Goal: Task Accomplishment & Management: Manage account settings

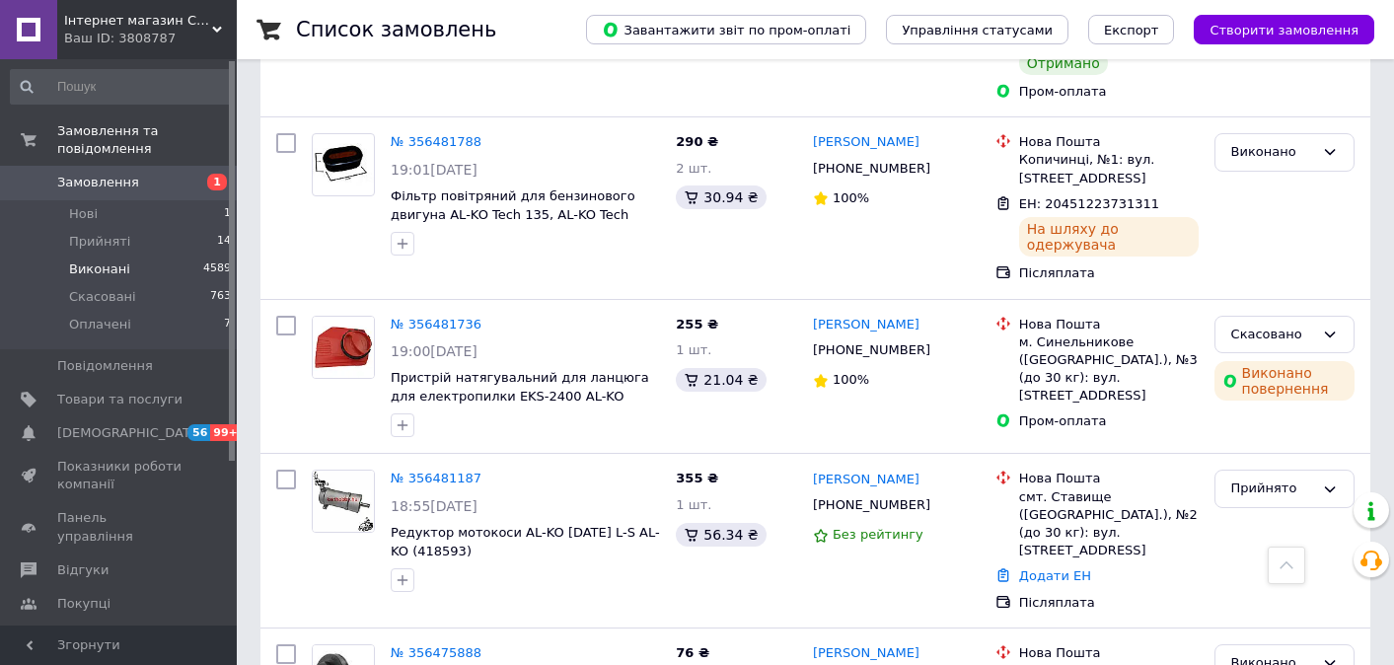
scroll to position [7675, 0]
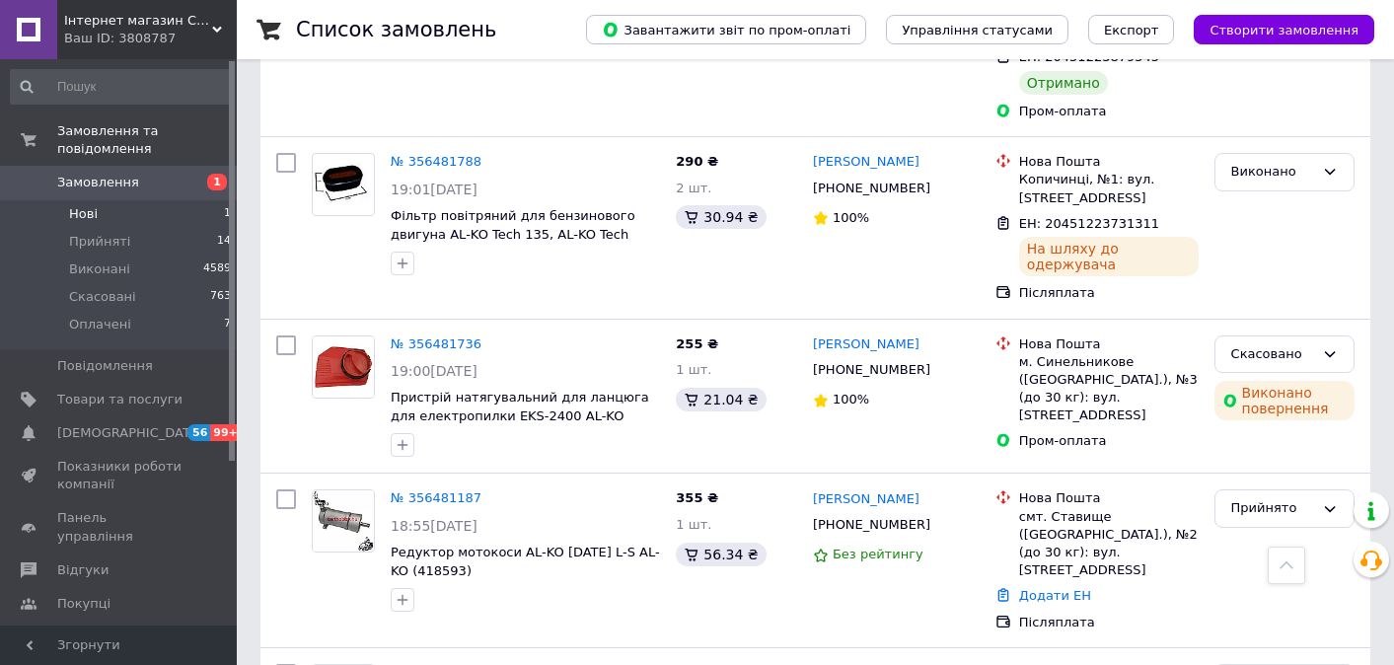
click at [116, 214] on li "Нові 1" at bounding box center [121, 214] width 243 height 28
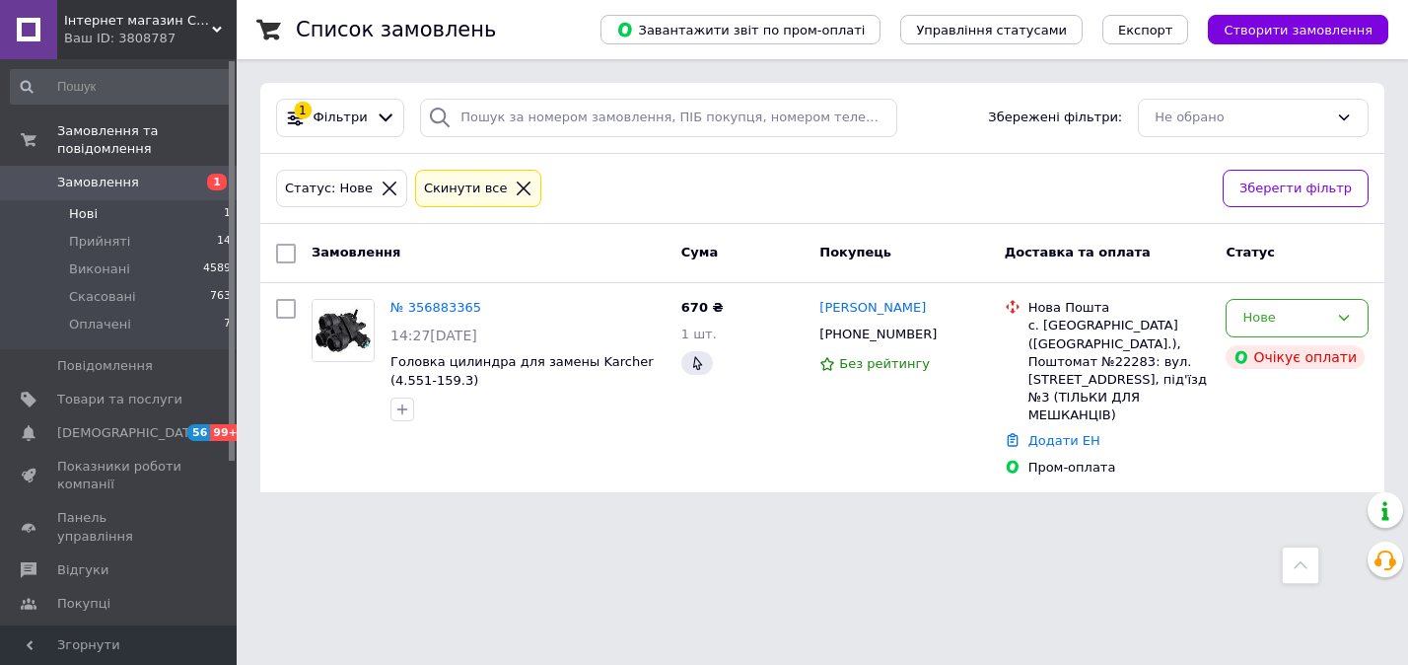
click at [91, 215] on span "Нові" at bounding box center [83, 214] width 29 height 18
click at [1258, 306] on div "Нове" at bounding box center [1297, 318] width 143 height 38
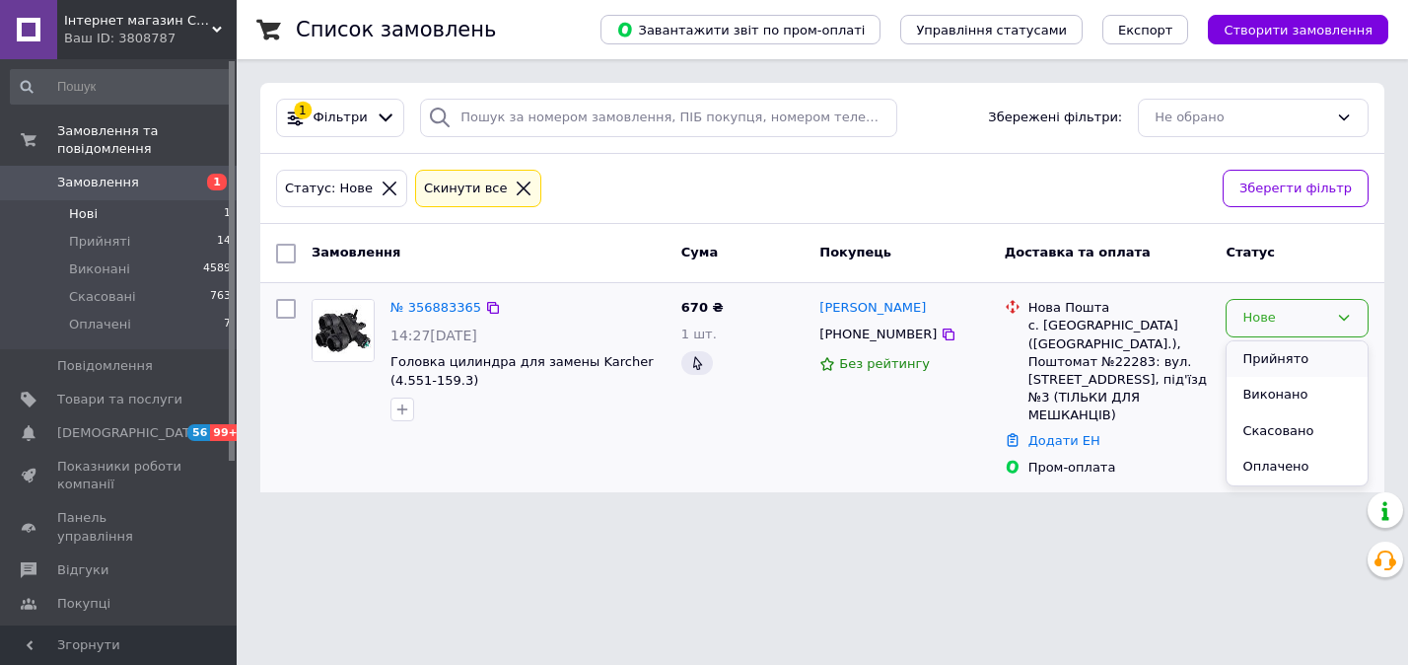
click at [1262, 360] on li "Прийнято" at bounding box center [1297, 359] width 141 height 36
click at [109, 323] on span "Оплачені" at bounding box center [100, 325] width 62 height 18
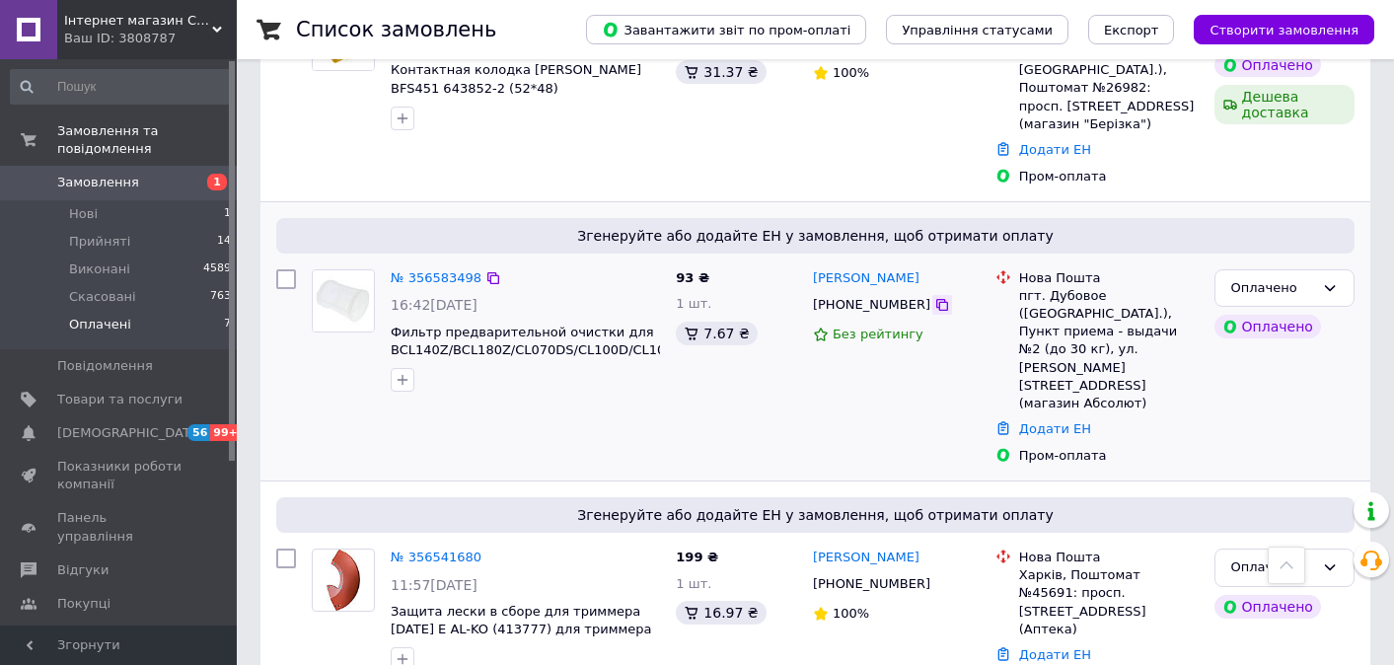
scroll to position [1026, 0]
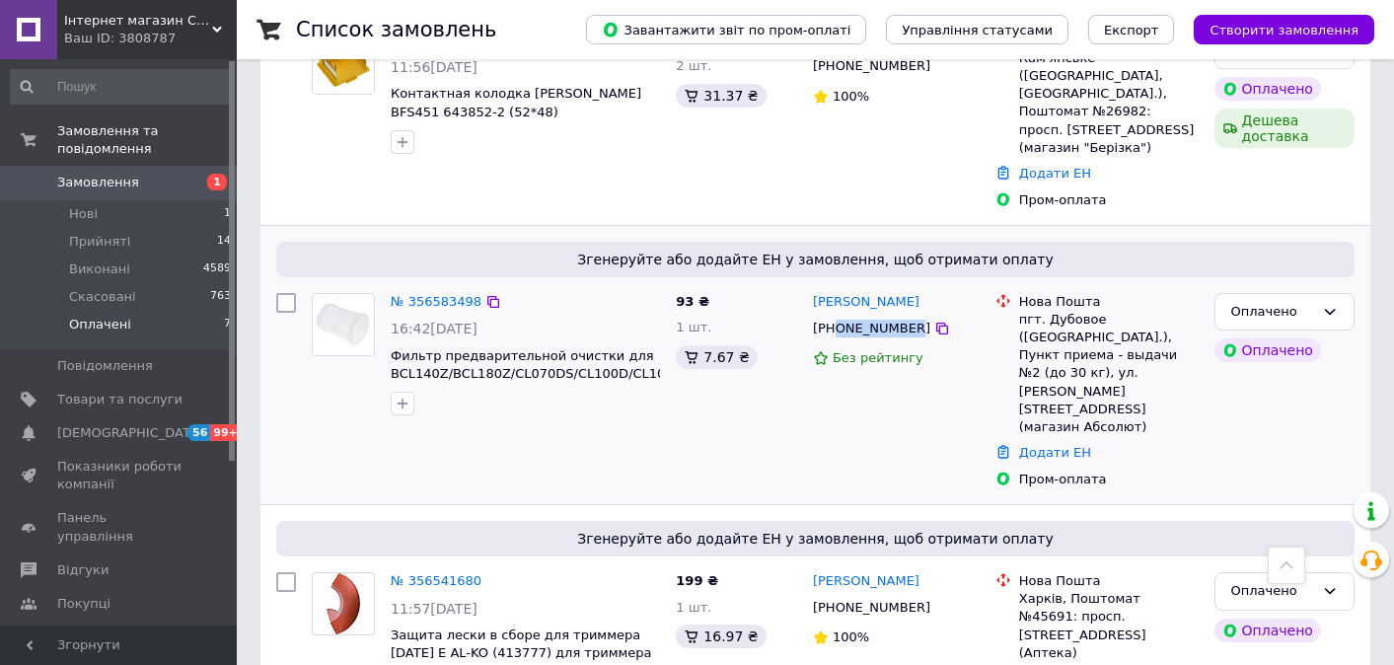
drag, startPoint x: 912, startPoint y: 307, endPoint x: 840, endPoint y: 305, distance: 72.0
click at [840, 316] on div "[PHONE_NUMBER]" at bounding box center [871, 329] width 125 height 26
copy div "0980592121"
click at [1074, 445] on link "Додати ЕН" at bounding box center [1055, 452] width 72 height 15
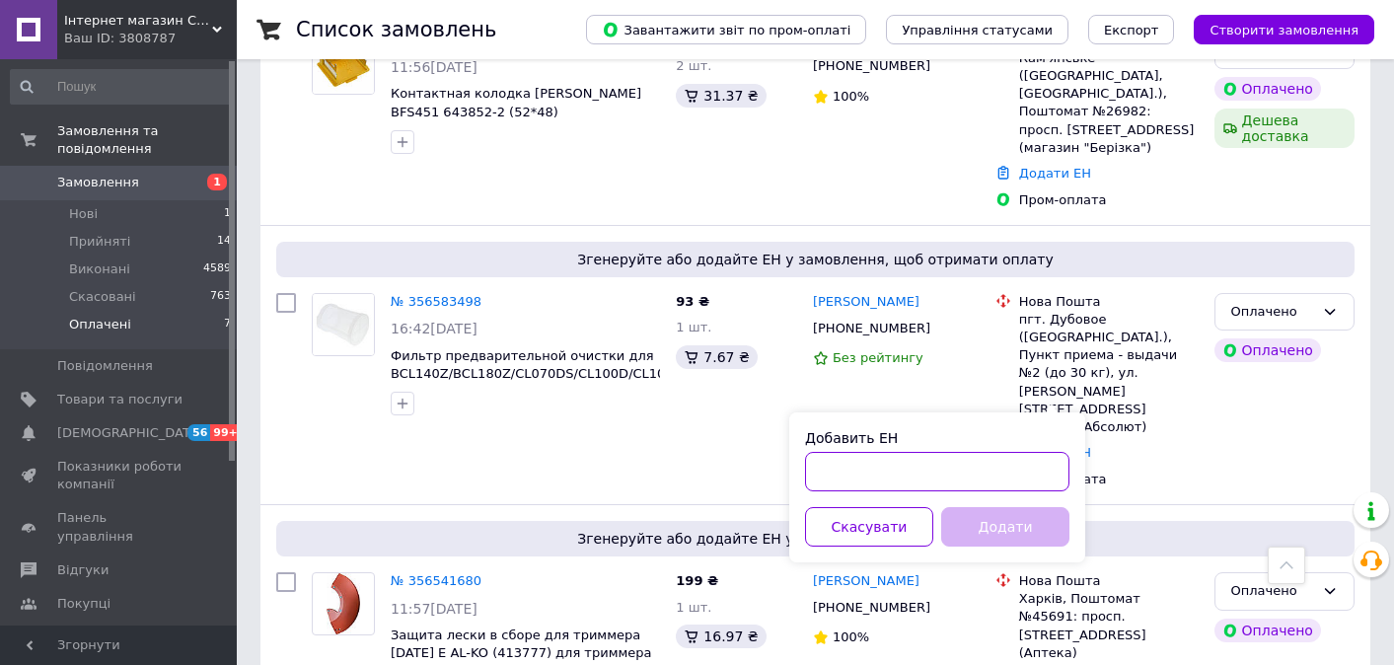
click at [899, 464] on input "Добавить ЕН" at bounding box center [937, 471] width 264 height 39
paste input "20451225307332"
type input "20451225307332"
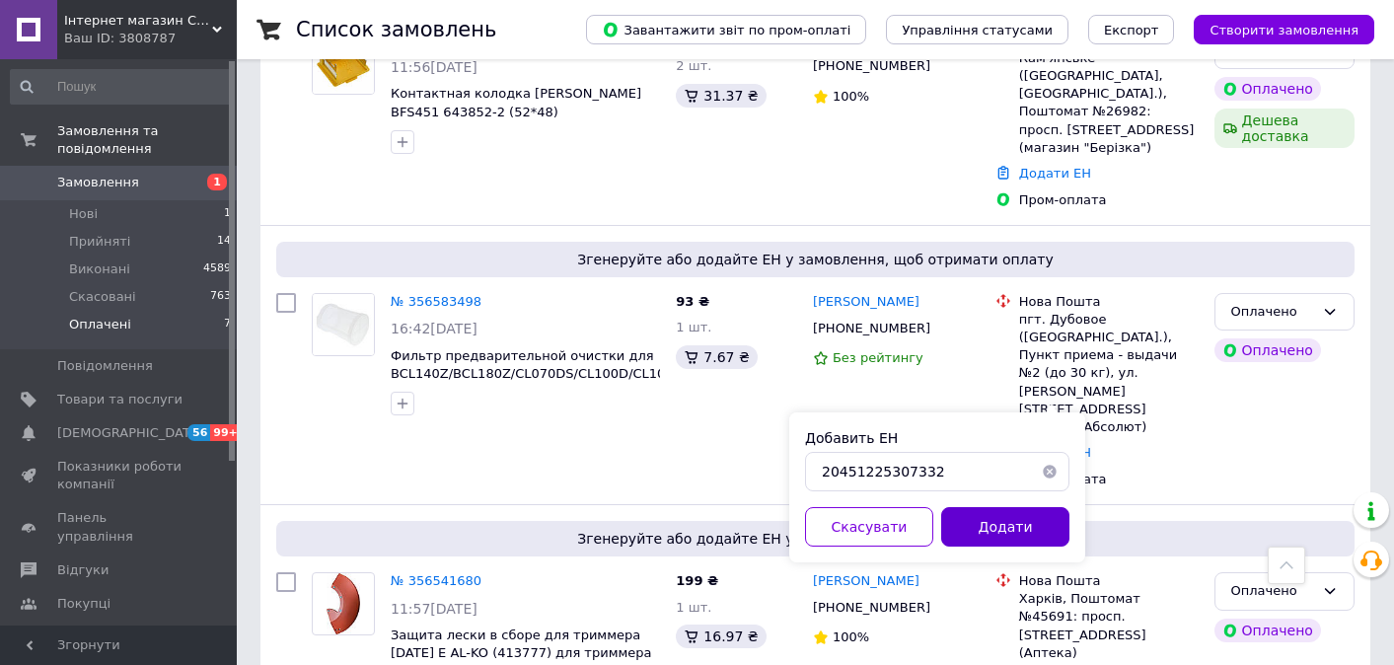
click at [976, 529] on button "Додати" at bounding box center [1005, 526] width 128 height 39
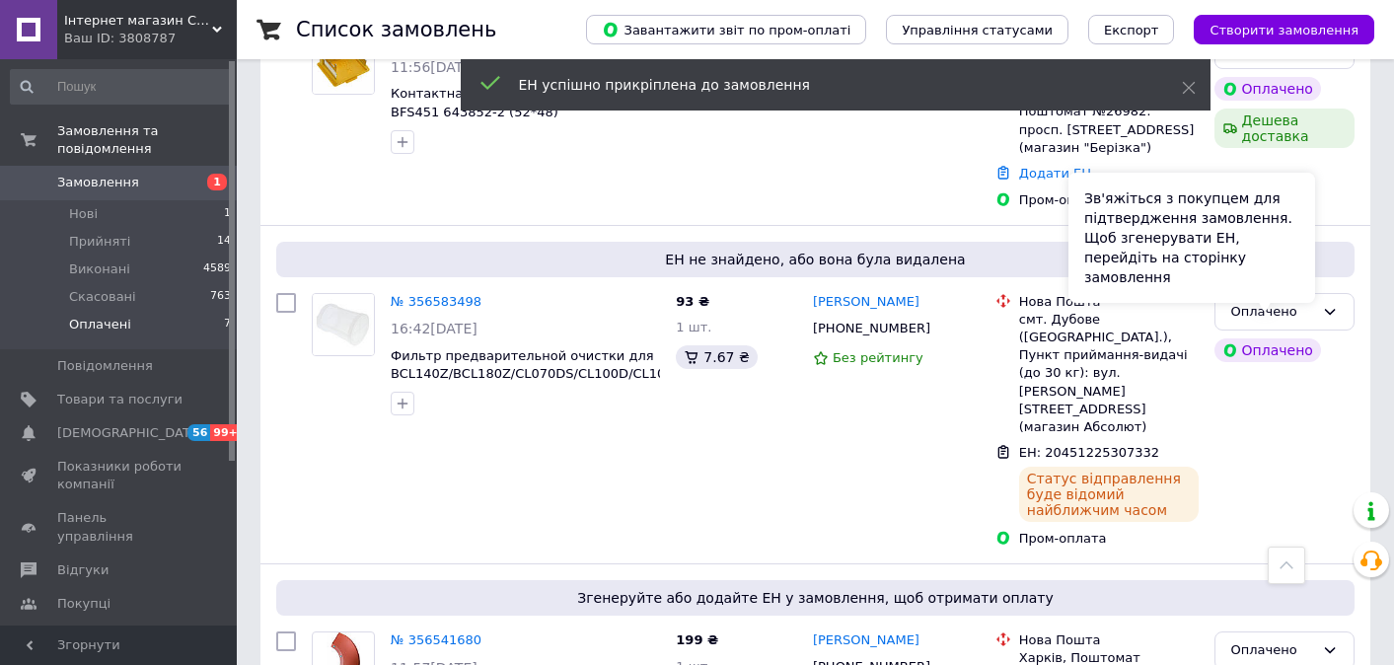
click at [1302, 290] on div "Зв'яжіться з покупцем для підтвердження замовлення. Щоб згенерувати ЕН, перейді…" at bounding box center [1191, 238] width 247 height 130
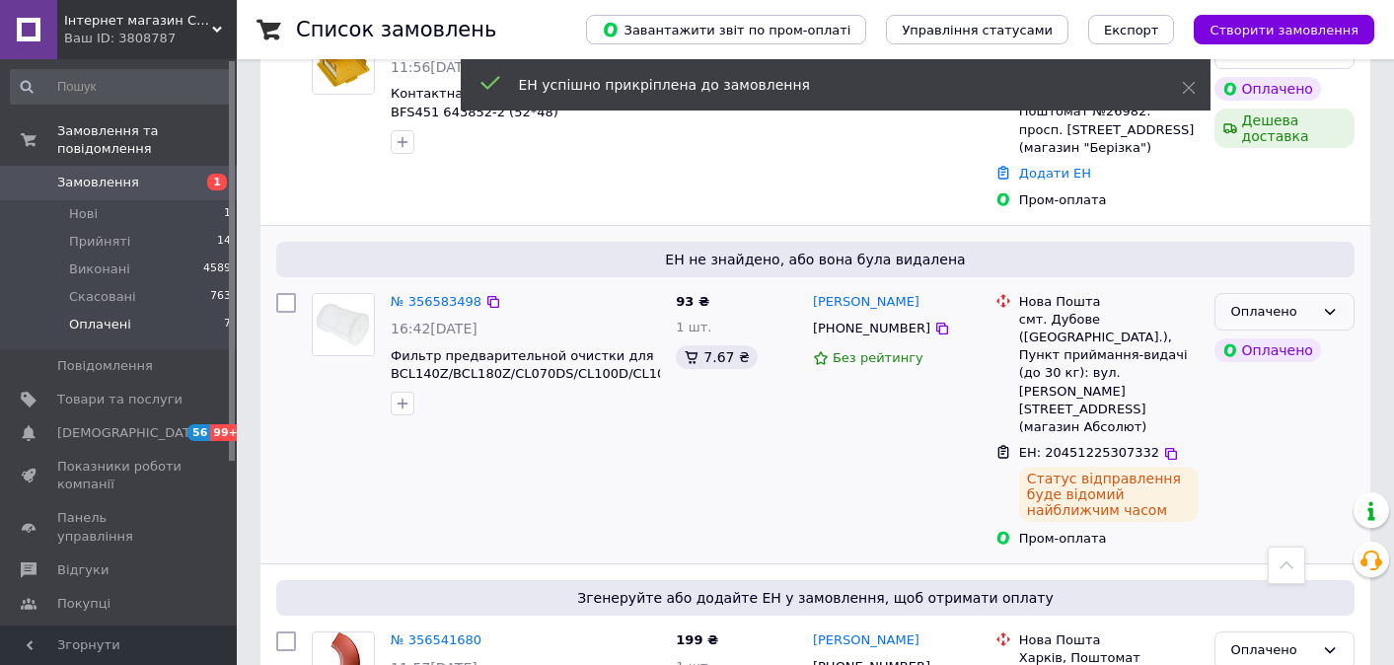
click at [1339, 295] on div "Оплачено" at bounding box center [1284, 312] width 140 height 38
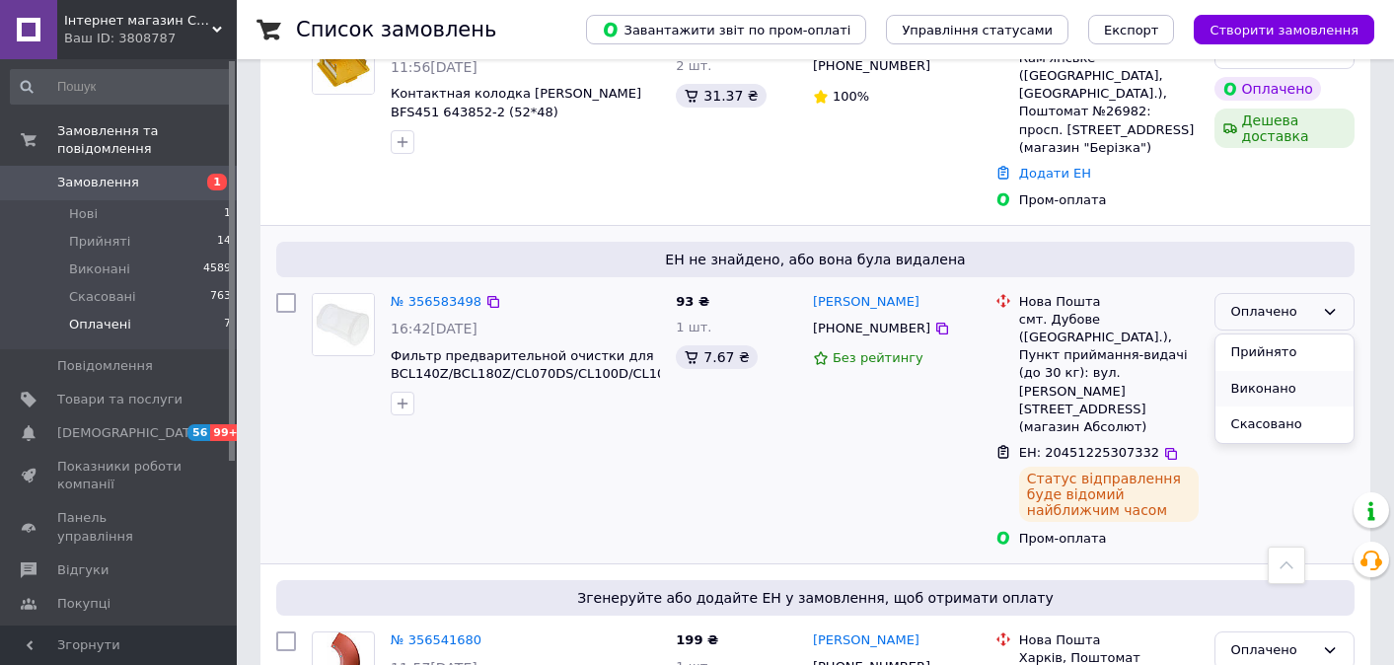
click at [1267, 371] on li "Виконано" at bounding box center [1284, 389] width 138 height 36
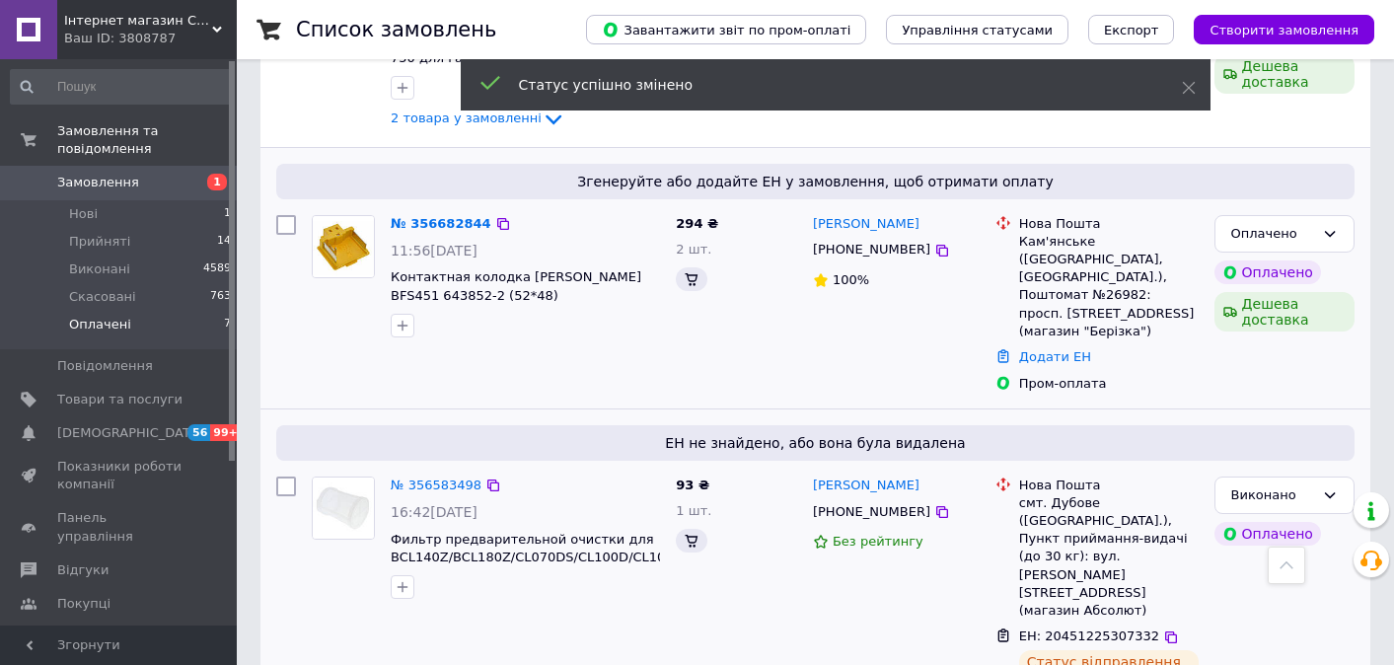
scroll to position [840, 0]
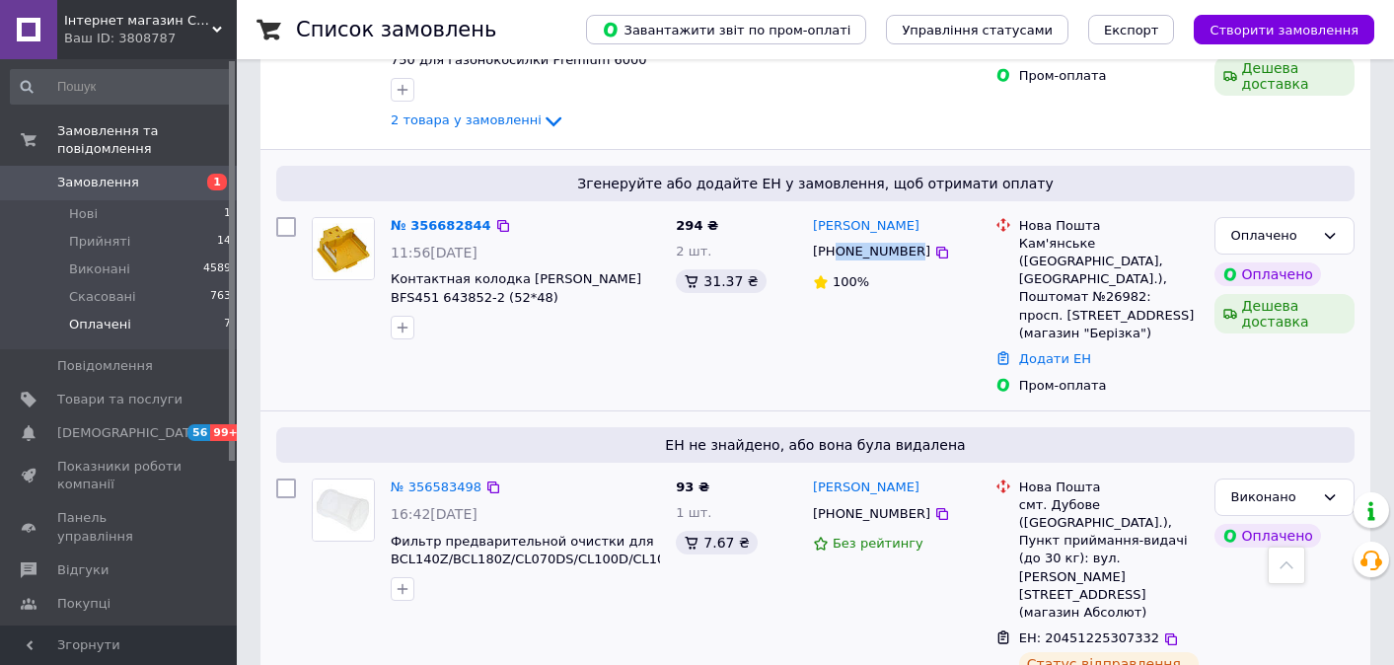
drag, startPoint x: 913, startPoint y: 229, endPoint x: 839, endPoint y: 229, distance: 74.0
click at [839, 239] on div "[PHONE_NUMBER]" at bounding box center [871, 252] width 125 height 26
copy div "0978993939"
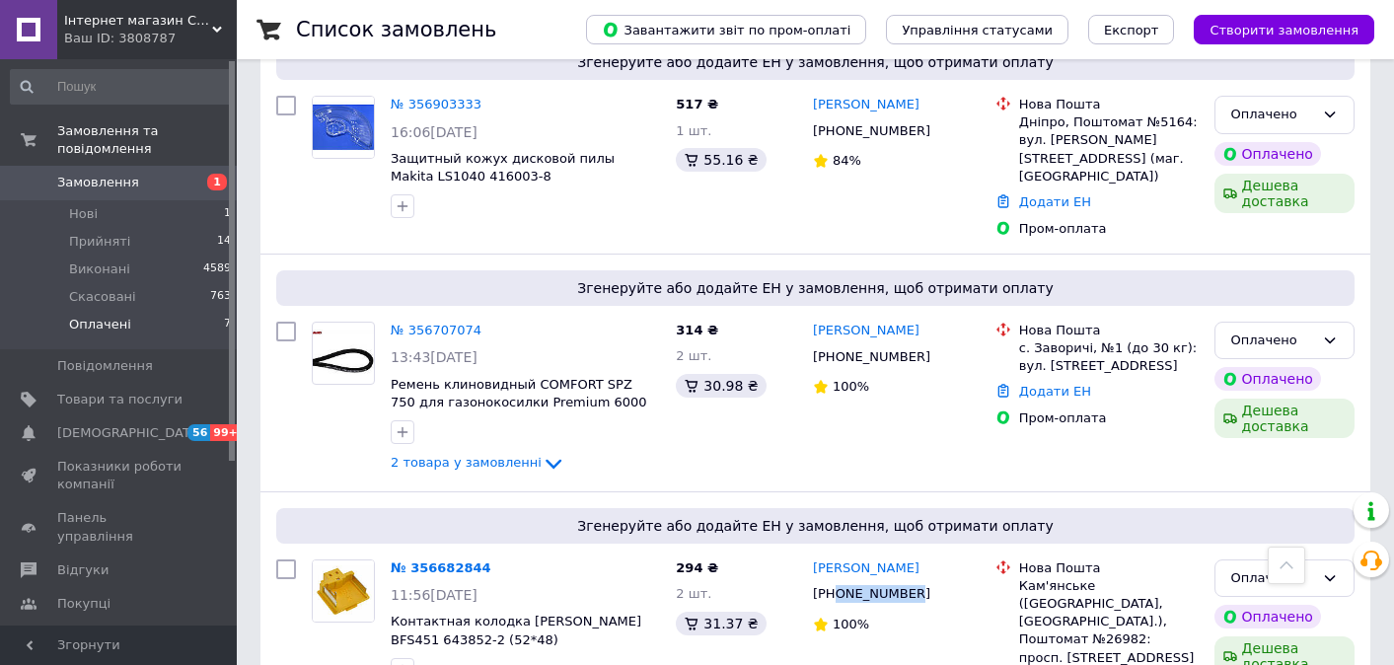
scroll to position [497, 0]
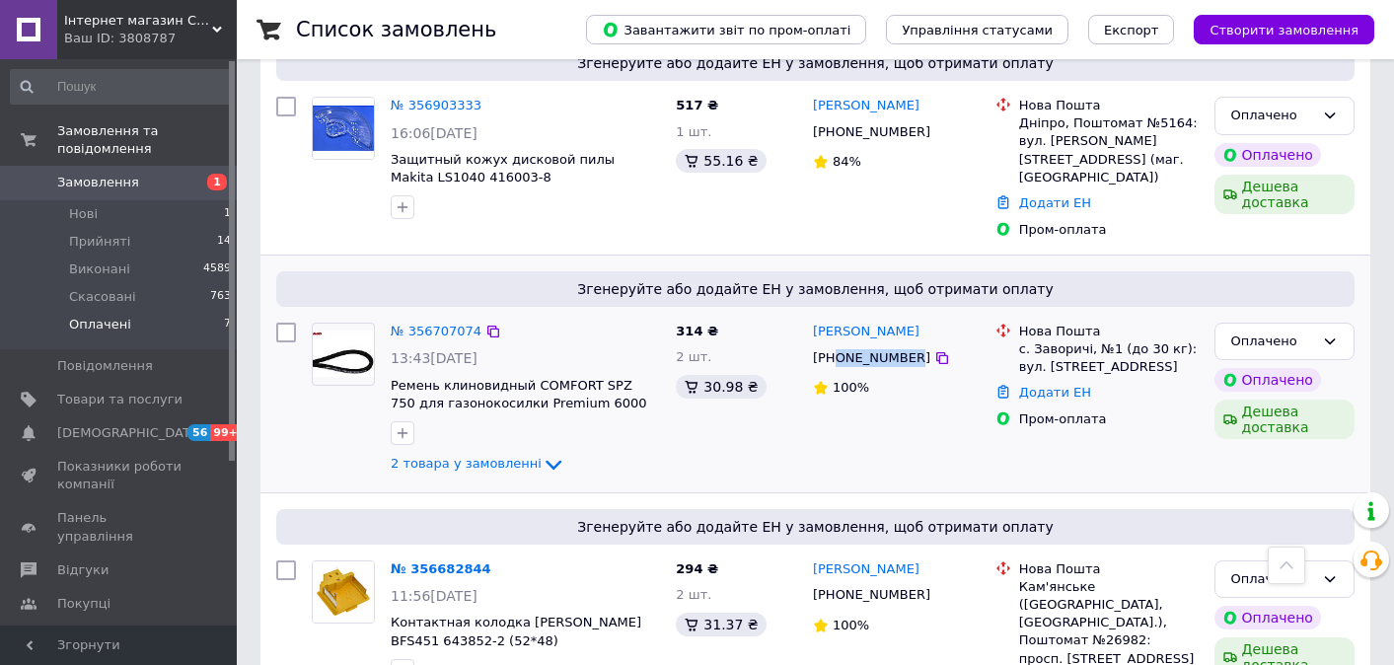
drag, startPoint x: 913, startPoint y: 332, endPoint x: 837, endPoint y: 332, distance: 75.9
click at [837, 345] on div "[PHONE_NUMBER]" at bounding box center [871, 358] width 125 height 26
copy div "0978768834"
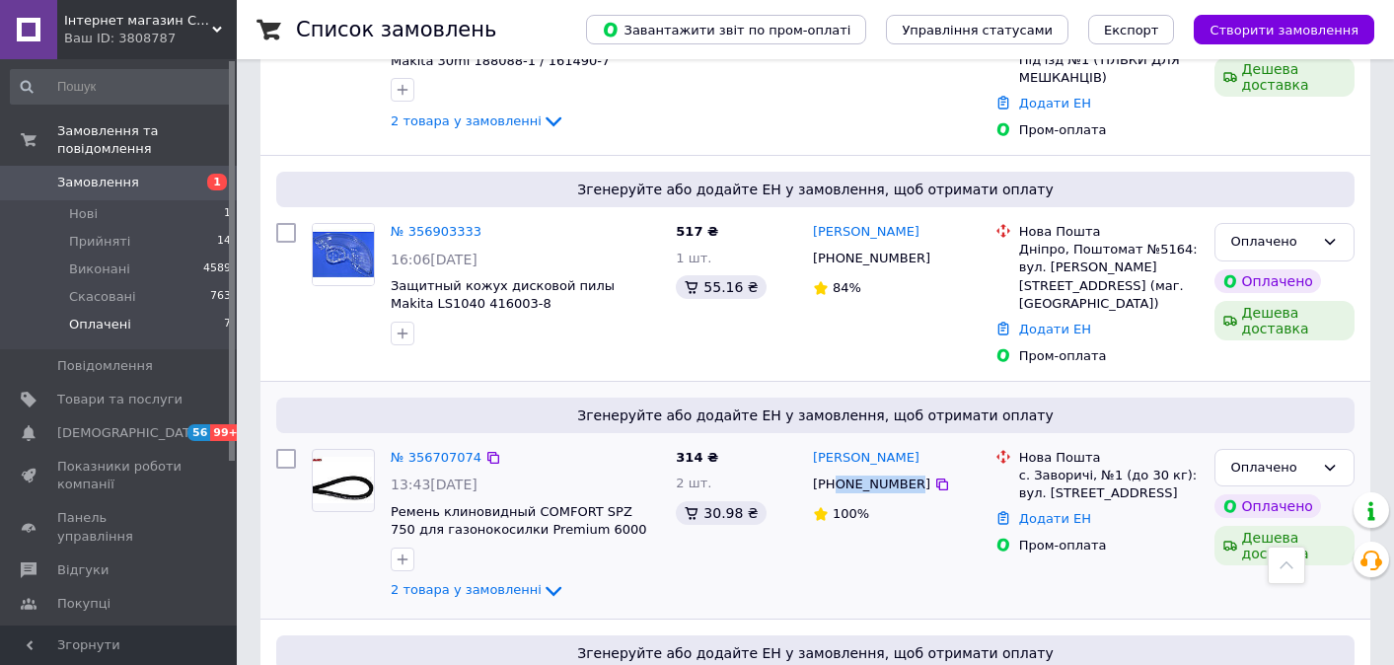
scroll to position [148, 0]
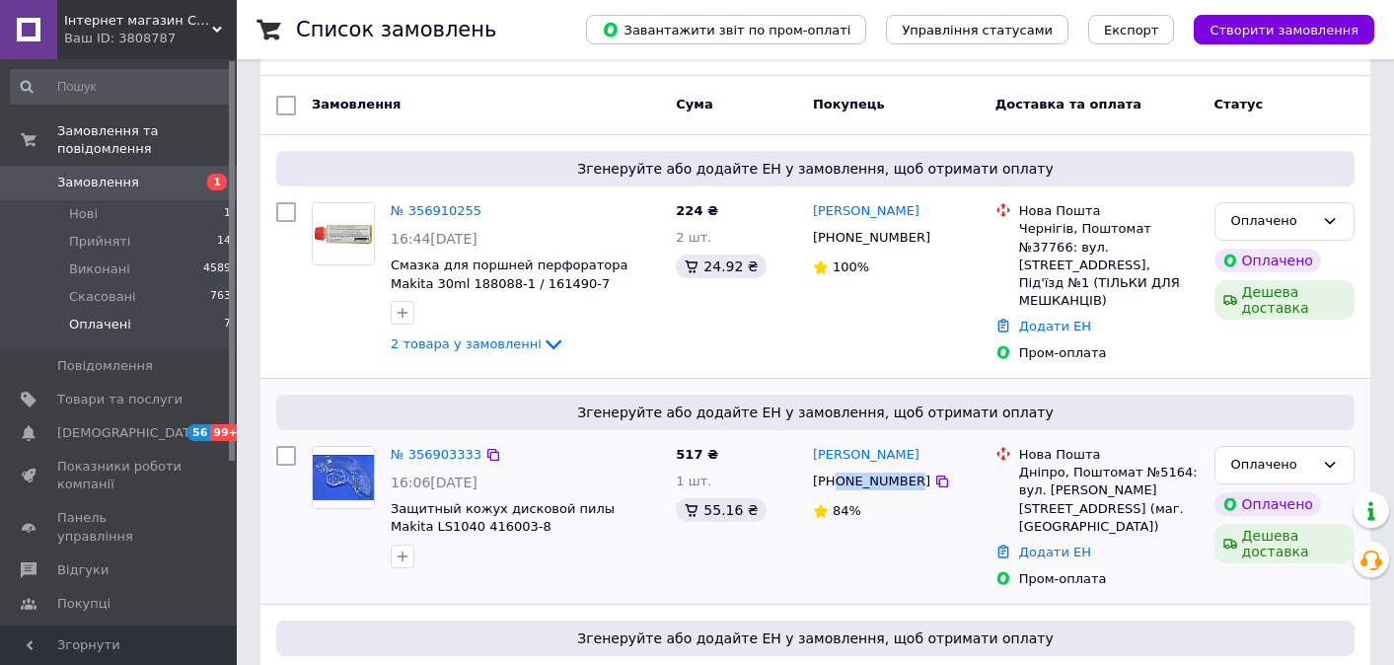
drag, startPoint x: 914, startPoint y: 481, endPoint x: 837, endPoint y: 472, distance: 77.4
click at [837, 472] on div "[PHONE_NUMBER]" at bounding box center [871, 482] width 125 height 26
copy div "0661062628"
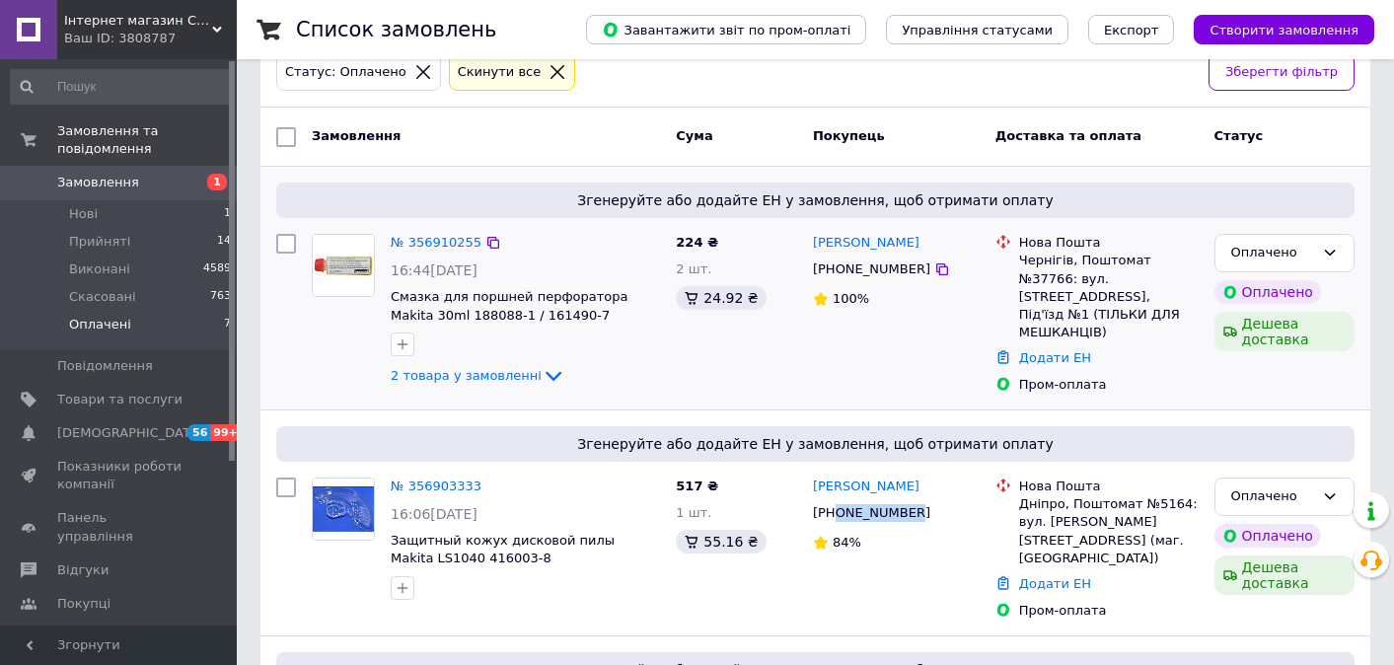
scroll to position [101, 0]
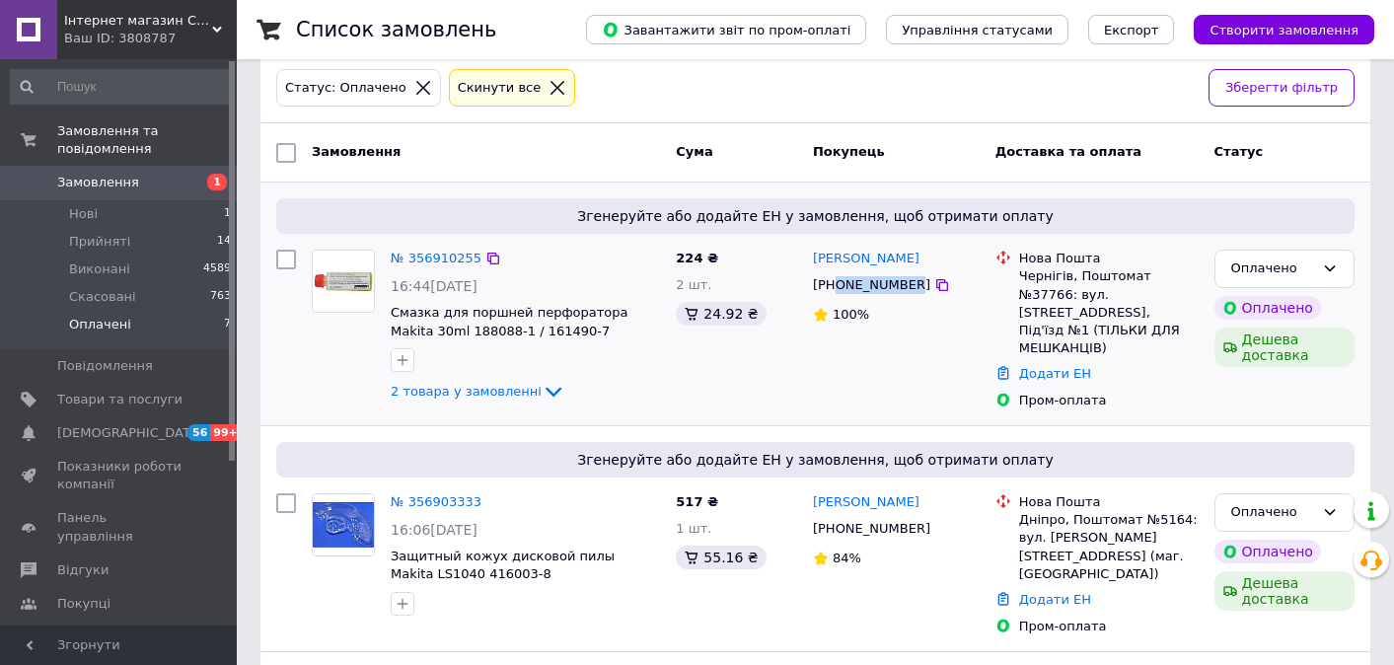
drag, startPoint x: 911, startPoint y: 287, endPoint x: 839, endPoint y: 287, distance: 72.0
click at [839, 287] on div "[PHONE_NUMBER]" at bounding box center [871, 285] width 125 height 26
copy div "0931245185"
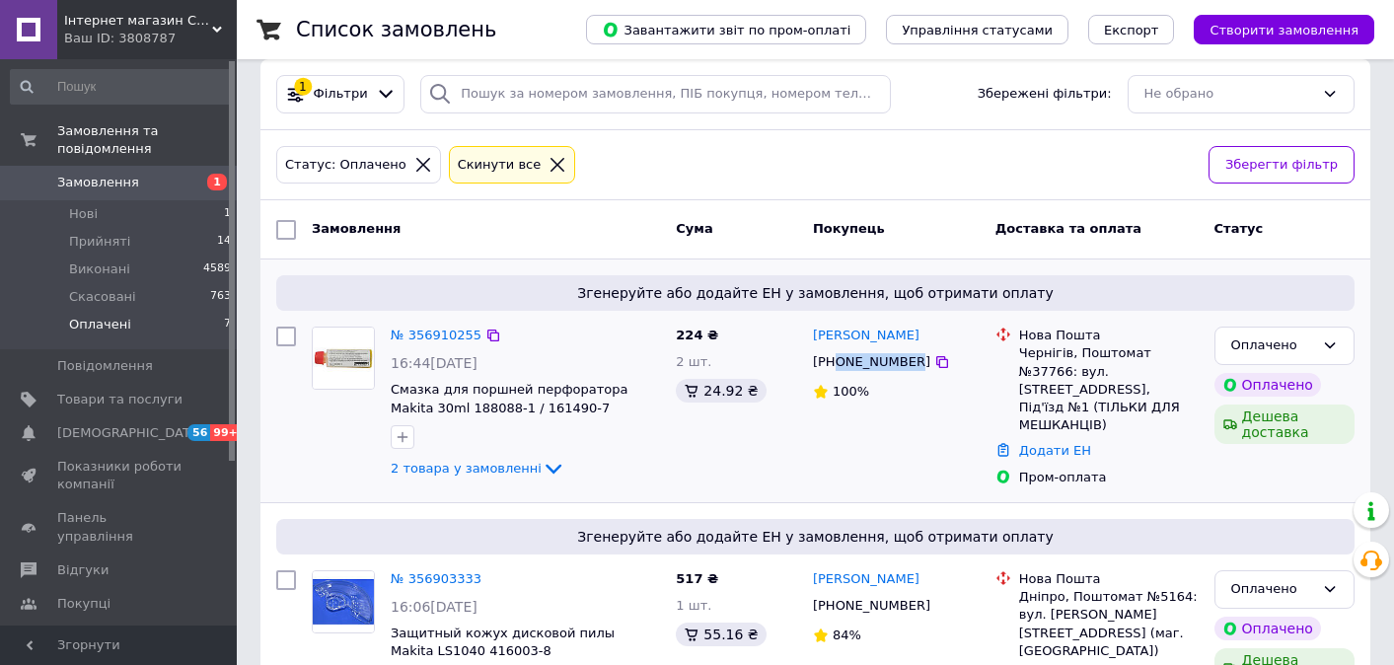
scroll to position [0, 0]
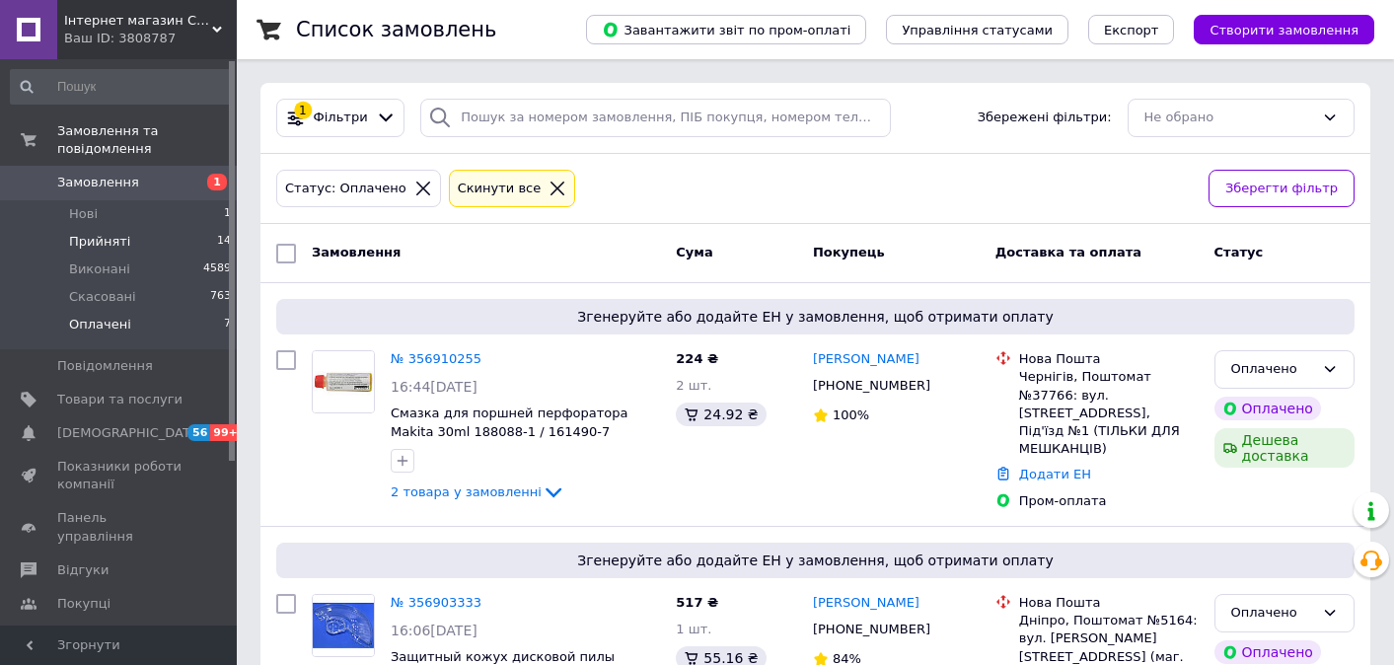
click at [94, 241] on span "Прийняті" at bounding box center [99, 242] width 61 height 18
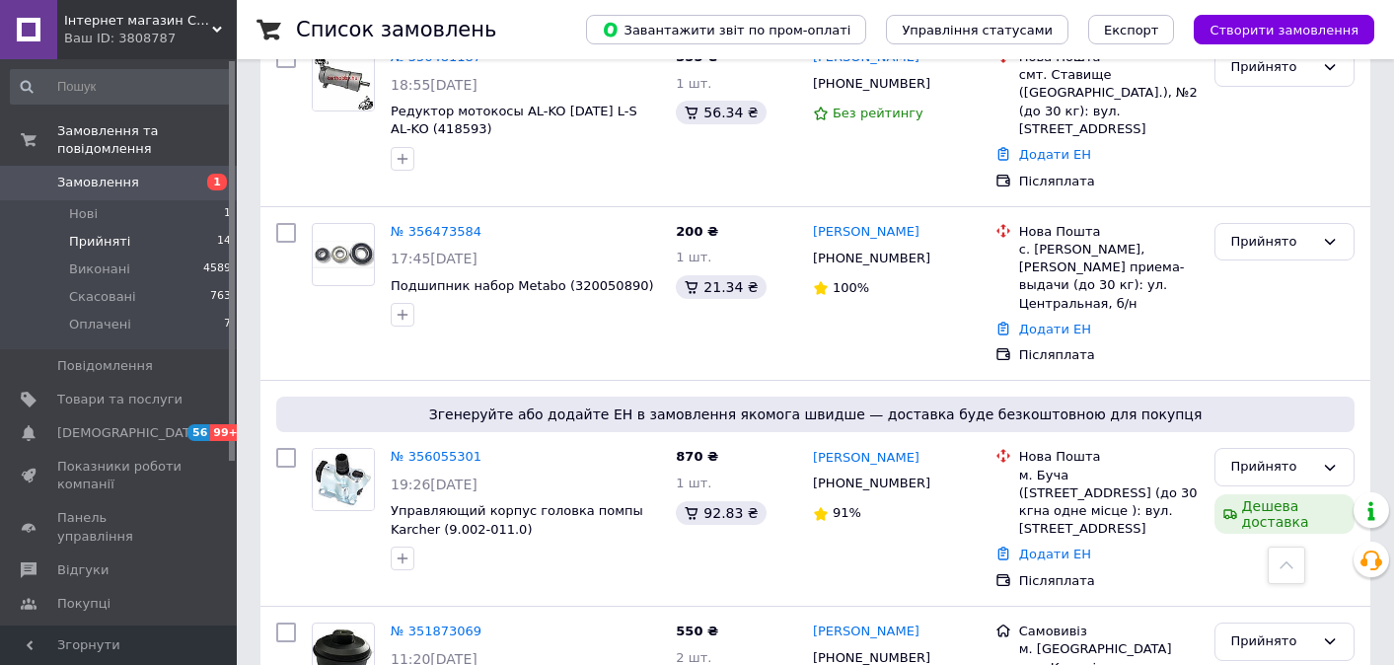
scroll to position [2247, 0]
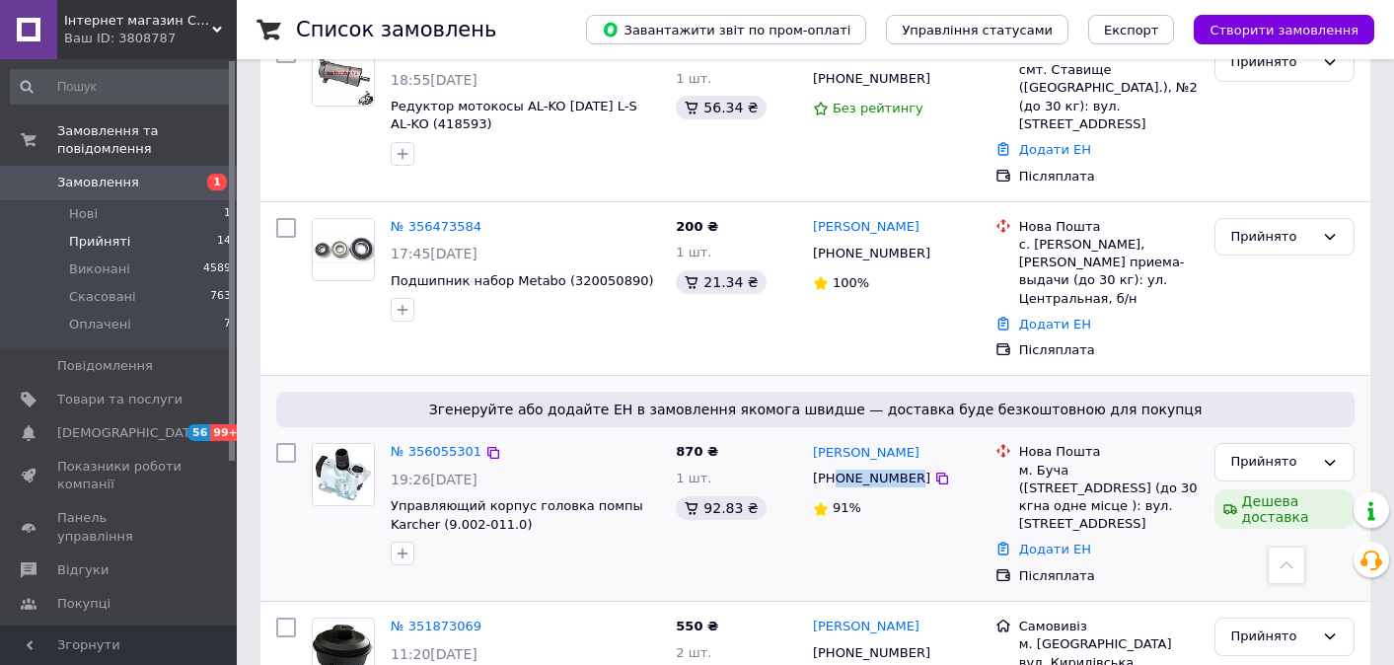
drag, startPoint x: 912, startPoint y: 331, endPoint x: 838, endPoint y: 332, distance: 74.0
click at [838, 466] on div "[PHONE_NUMBER]" at bounding box center [871, 479] width 125 height 26
copy div "0954757133"
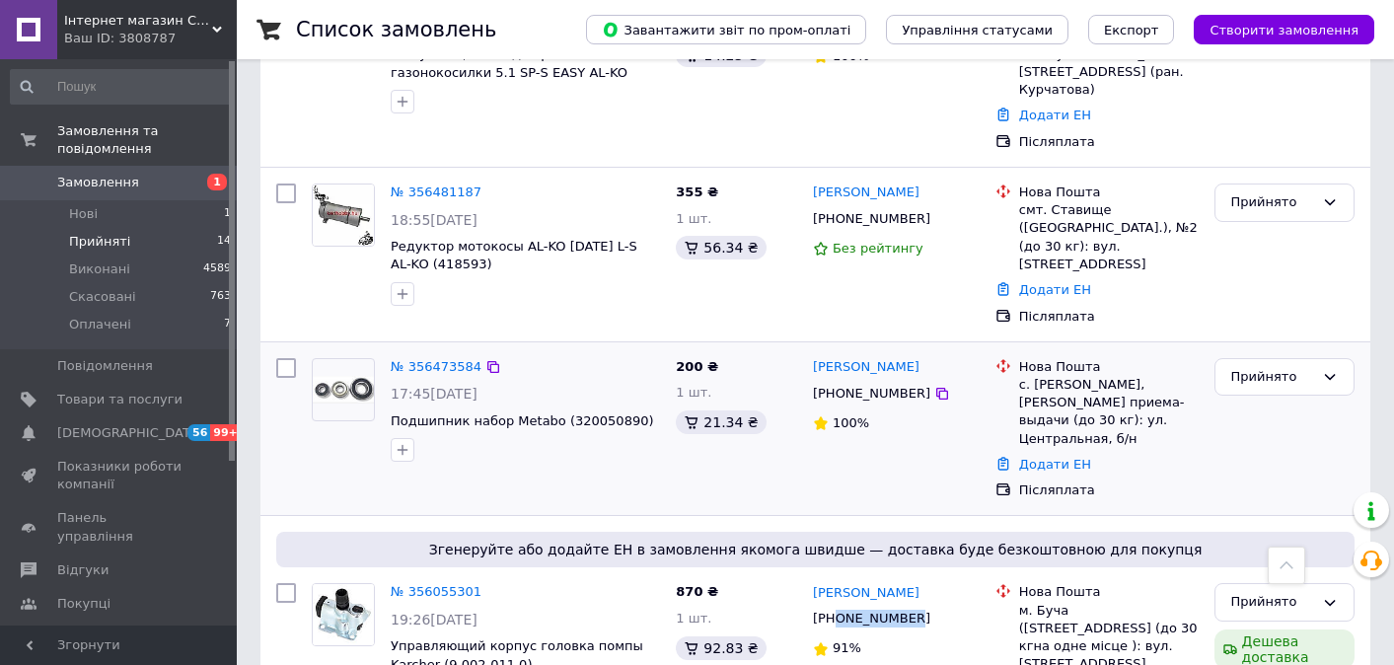
scroll to position [2105, 0]
drag, startPoint x: 912, startPoint y: 271, endPoint x: 836, endPoint y: 265, distance: 76.2
click at [836, 383] on div "[PHONE_NUMBER]" at bounding box center [871, 396] width 125 height 26
copy div "0959207164"
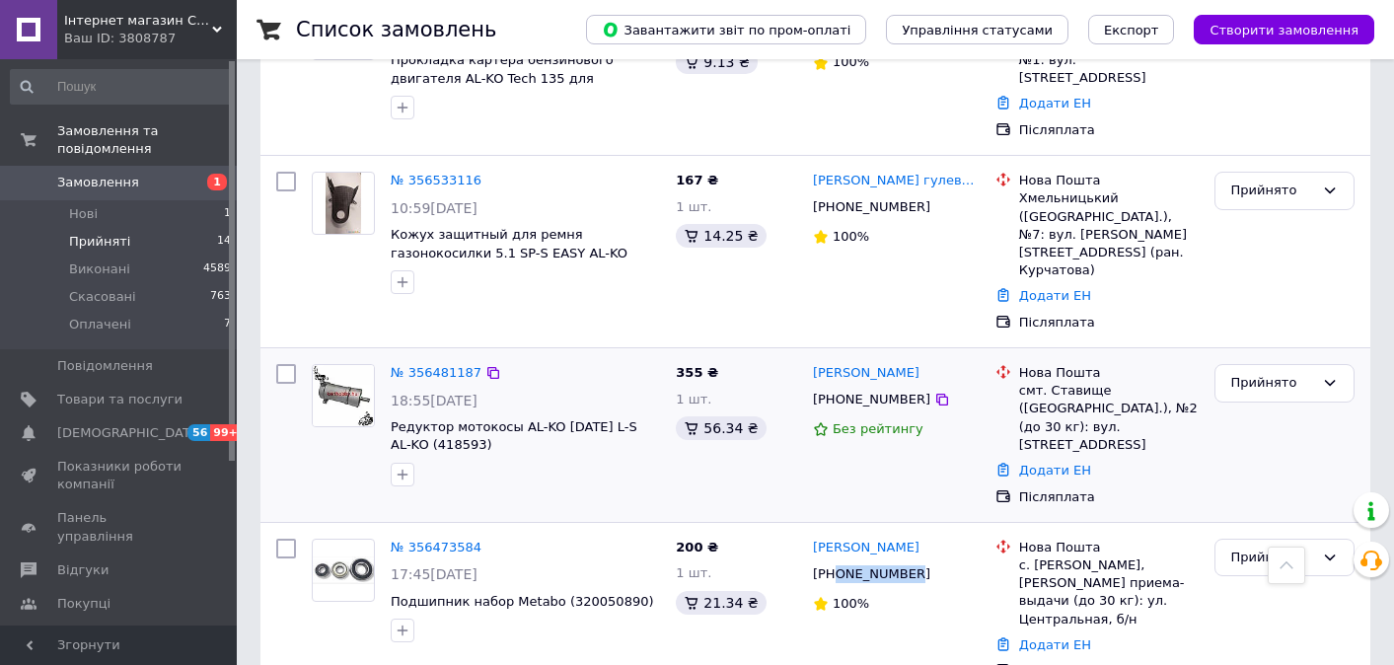
scroll to position [1891, 0]
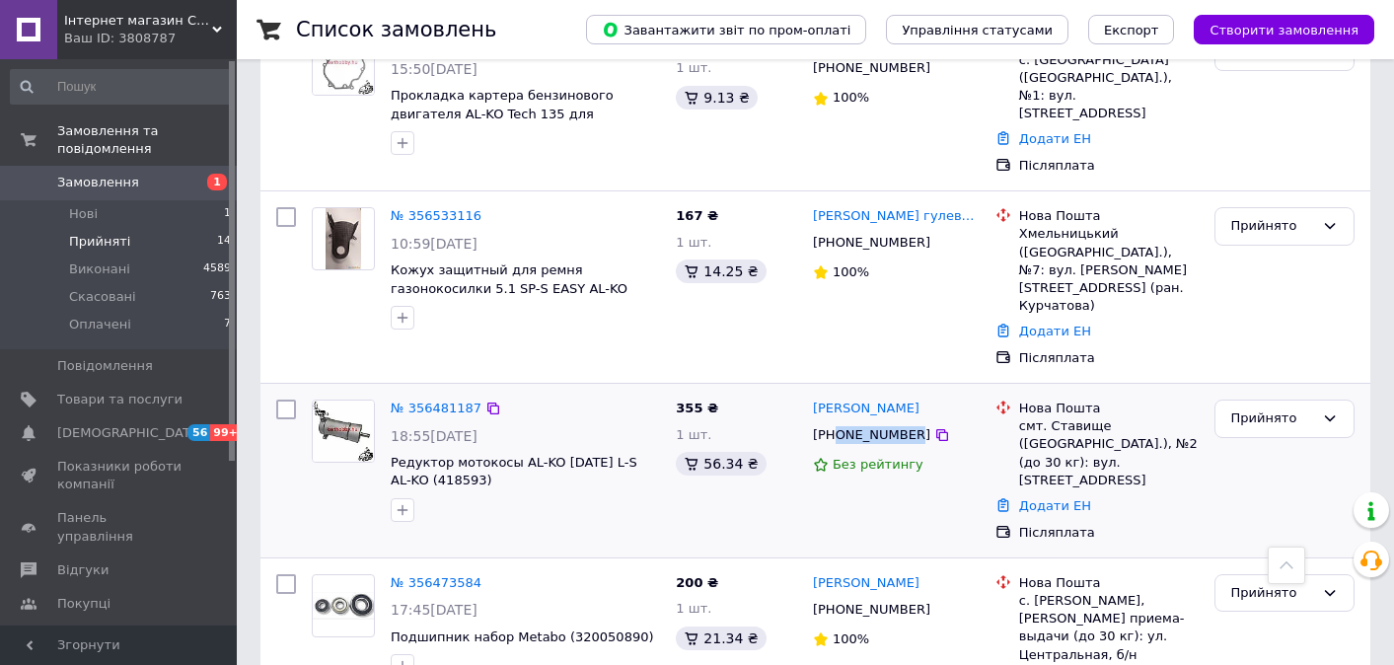
drag, startPoint x: 912, startPoint y: 327, endPoint x: 836, endPoint y: 325, distance: 76.0
click at [836, 422] on div "[PHONE_NUMBER]" at bounding box center [871, 435] width 125 height 26
copy div "0961389785"
click at [1049, 498] on link "Додати ЕН" at bounding box center [1055, 505] width 72 height 15
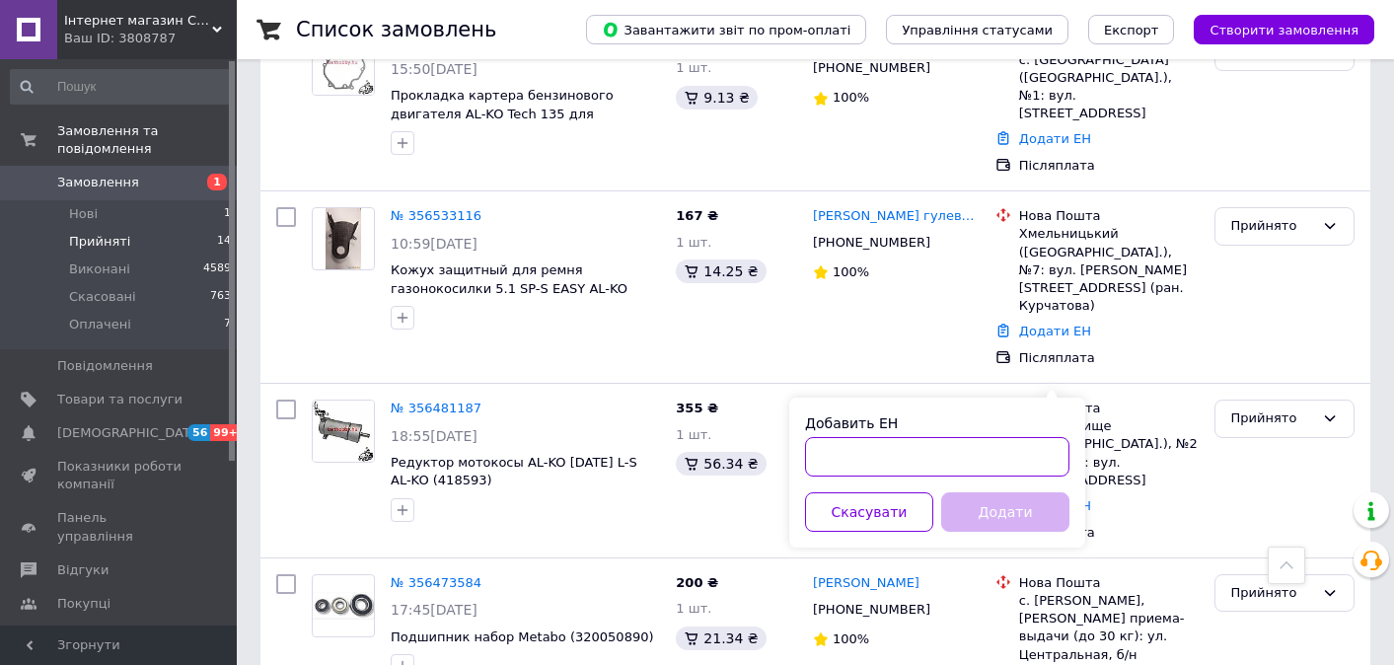
click at [887, 450] on input "Добавить ЕН" at bounding box center [937, 456] width 264 height 39
paste input "20451225112086"
type input "20451225112086"
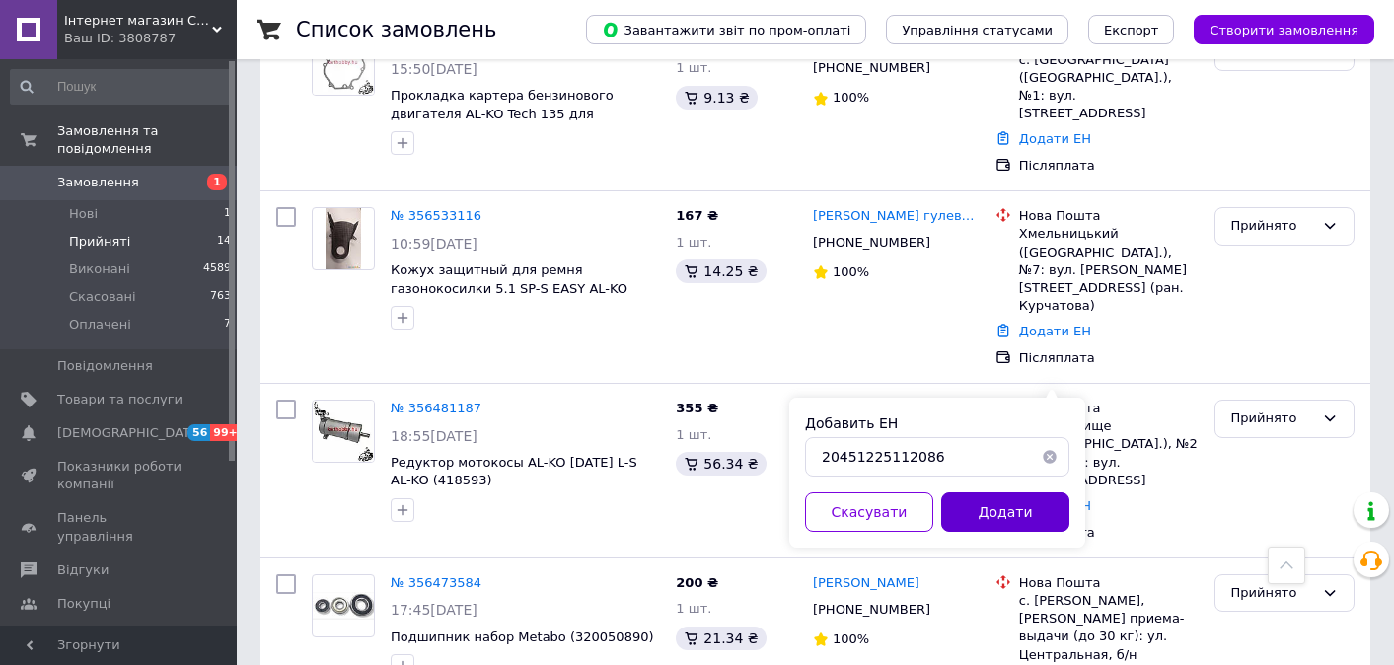
click at [993, 516] on button "Додати" at bounding box center [1005, 511] width 128 height 39
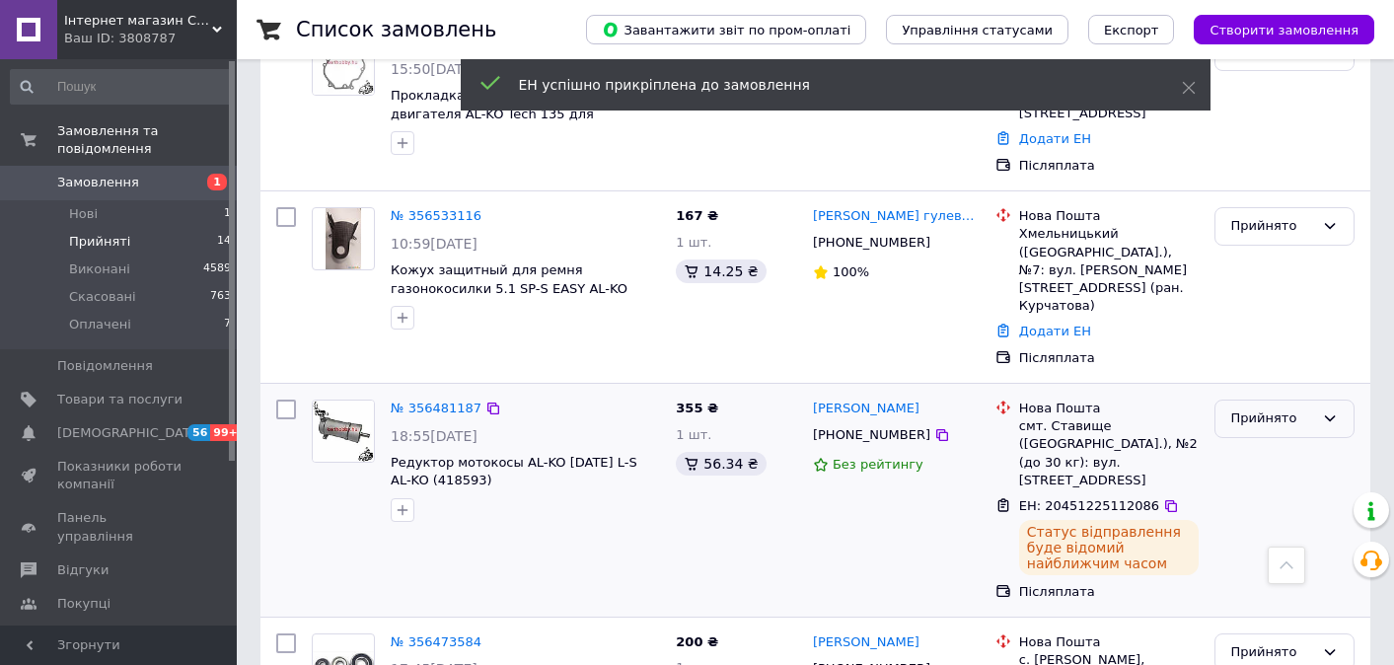
click at [1292, 399] on div "Прийнято" at bounding box center [1284, 418] width 140 height 38
click at [1264, 442] on li "Виконано" at bounding box center [1284, 460] width 138 height 36
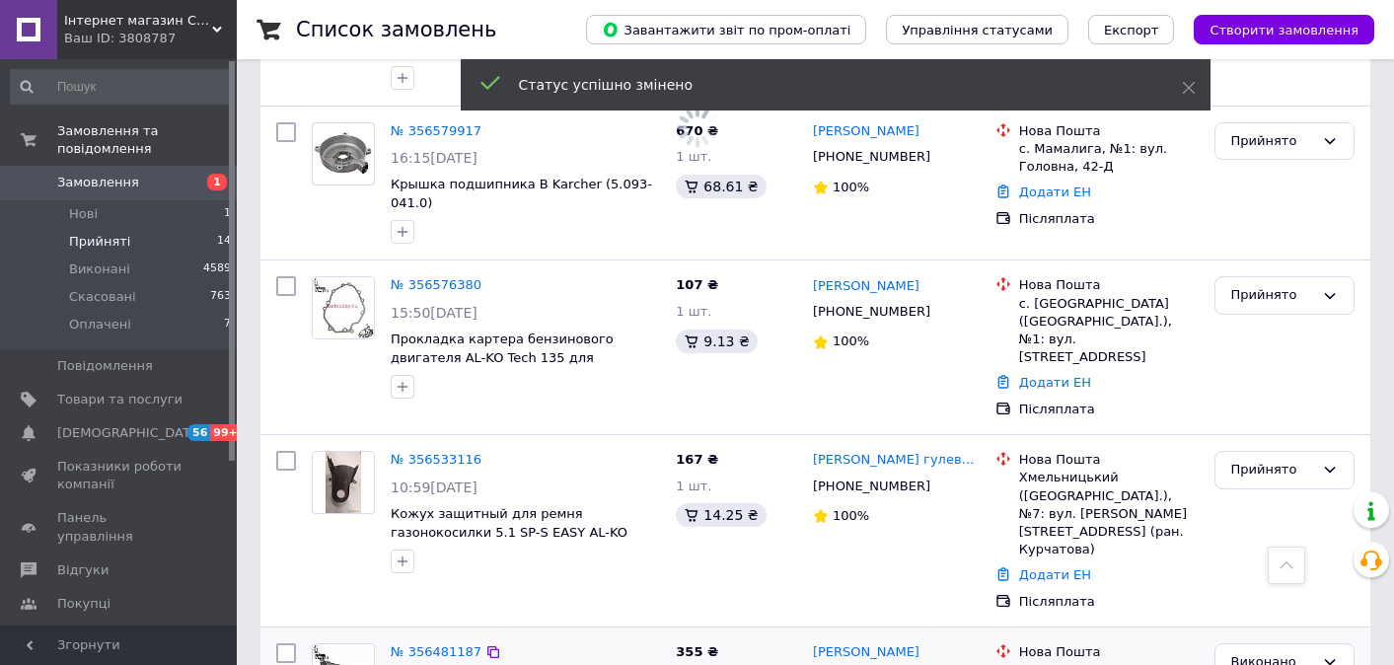
scroll to position [1643, 0]
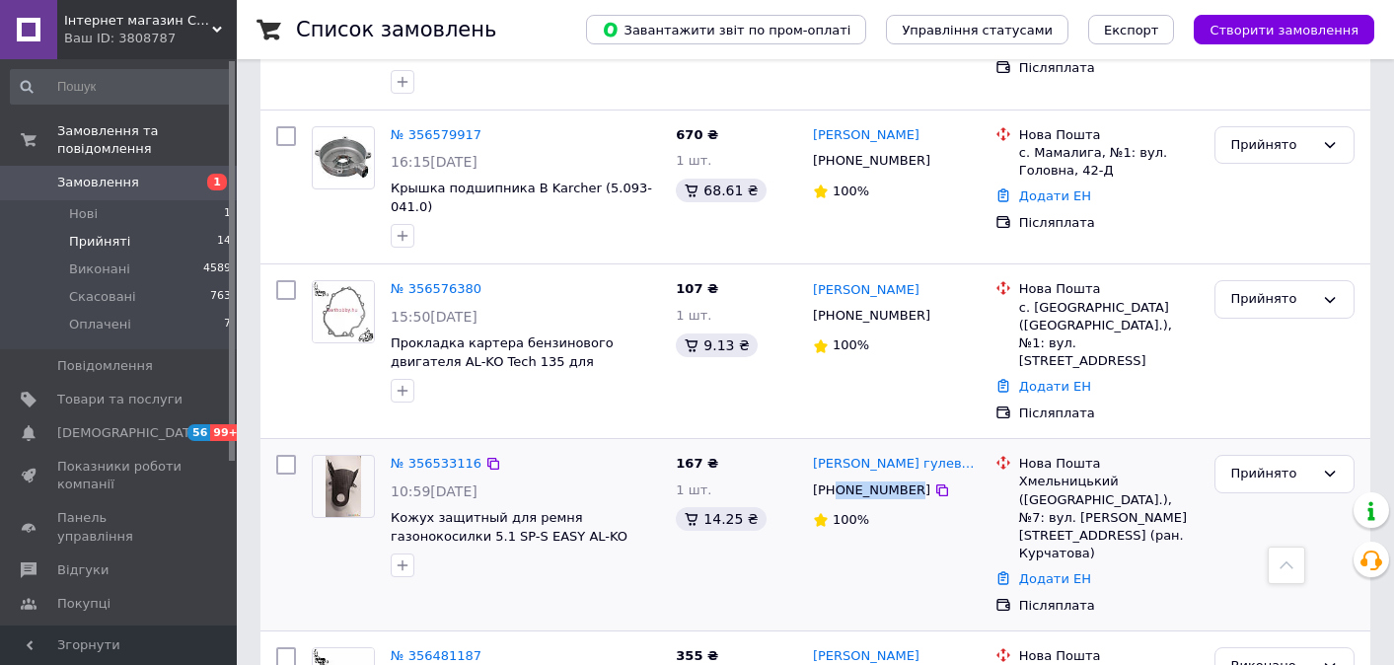
drag, startPoint x: 913, startPoint y: 397, endPoint x: 838, endPoint y: 398, distance: 75.0
click at [838, 477] on div "[PHONE_NUMBER]" at bounding box center [871, 490] width 125 height 26
copy div "0673820097"
click at [1040, 571] on link "Додати ЕН" at bounding box center [1055, 578] width 72 height 15
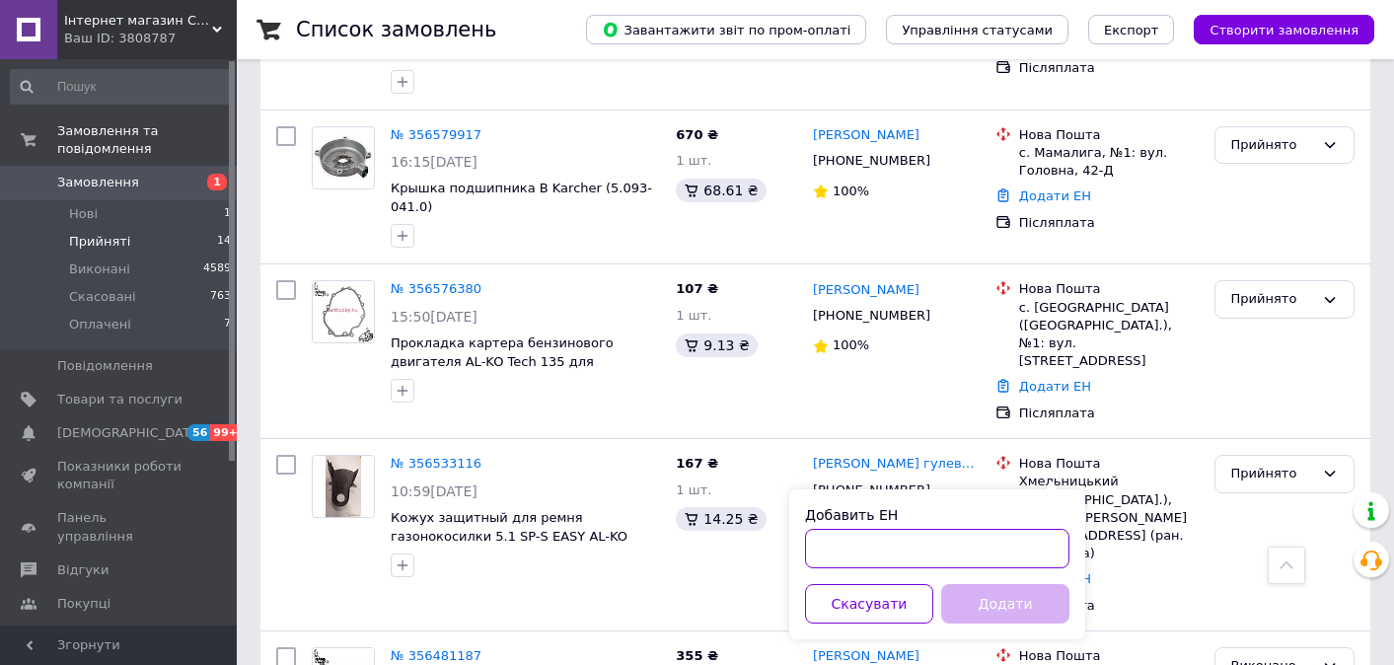
click at [914, 546] on input "Добавить ЕН" at bounding box center [937, 548] width 264 height 39
paste input "20451224924309"
type input "20451224924309"
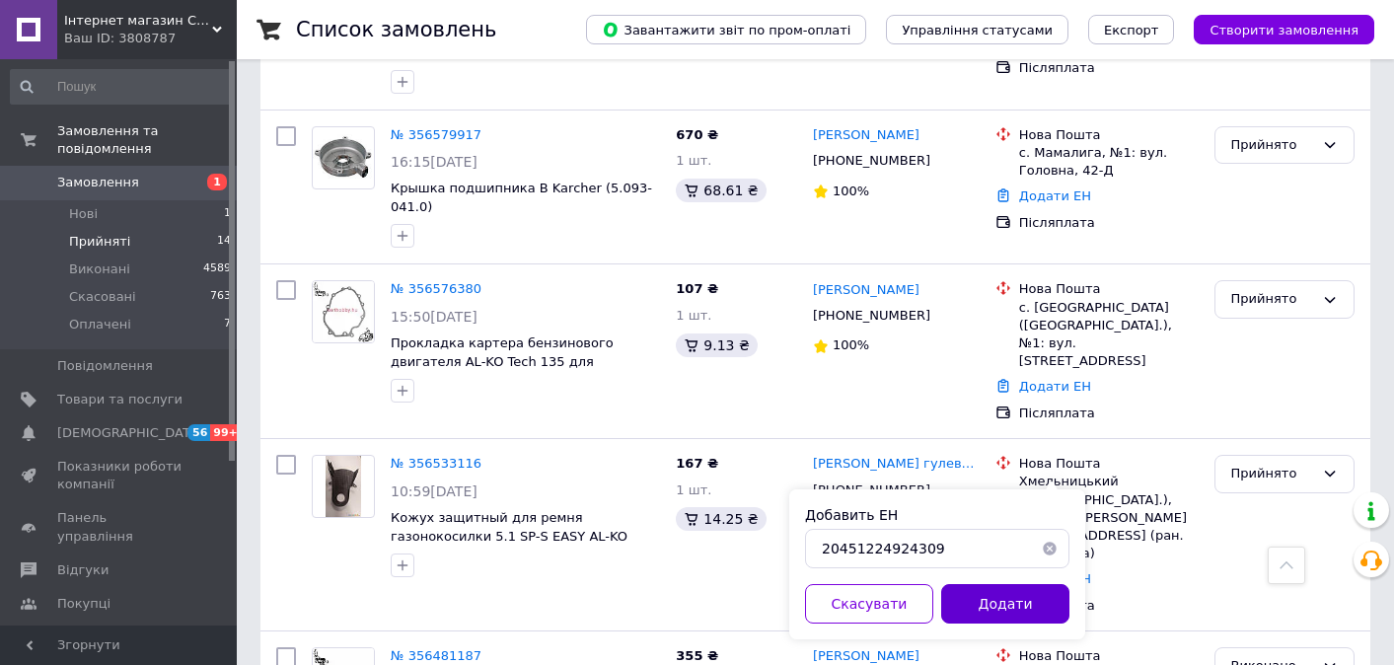
click at [982, 608] on button "Додати" at bounding box center [1005, 603] width 128 height 39
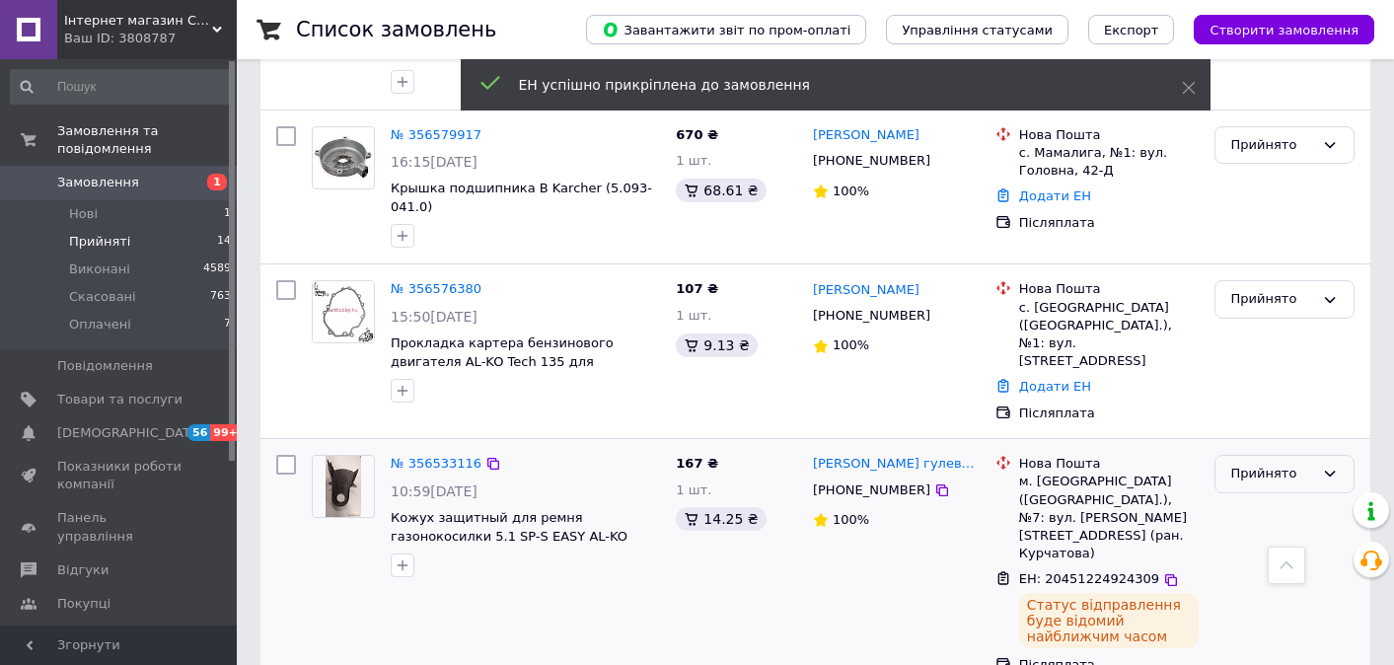
click at [1250, 464] on div "Прийнято" at bounding box center [1272, 474] width 83 height 21
click at [1247, 497] on li "Виконано" at bounding box center [1284, 515] width 138 height 36
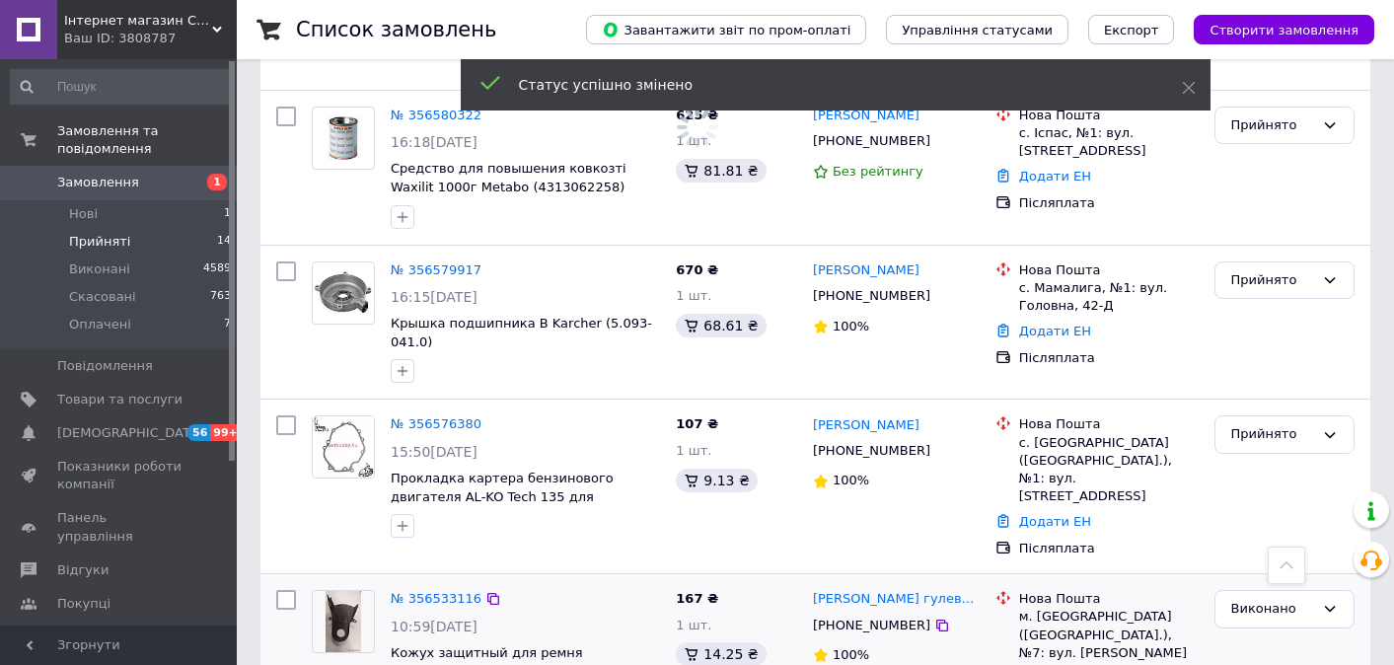
scroll to position [1498, 0]
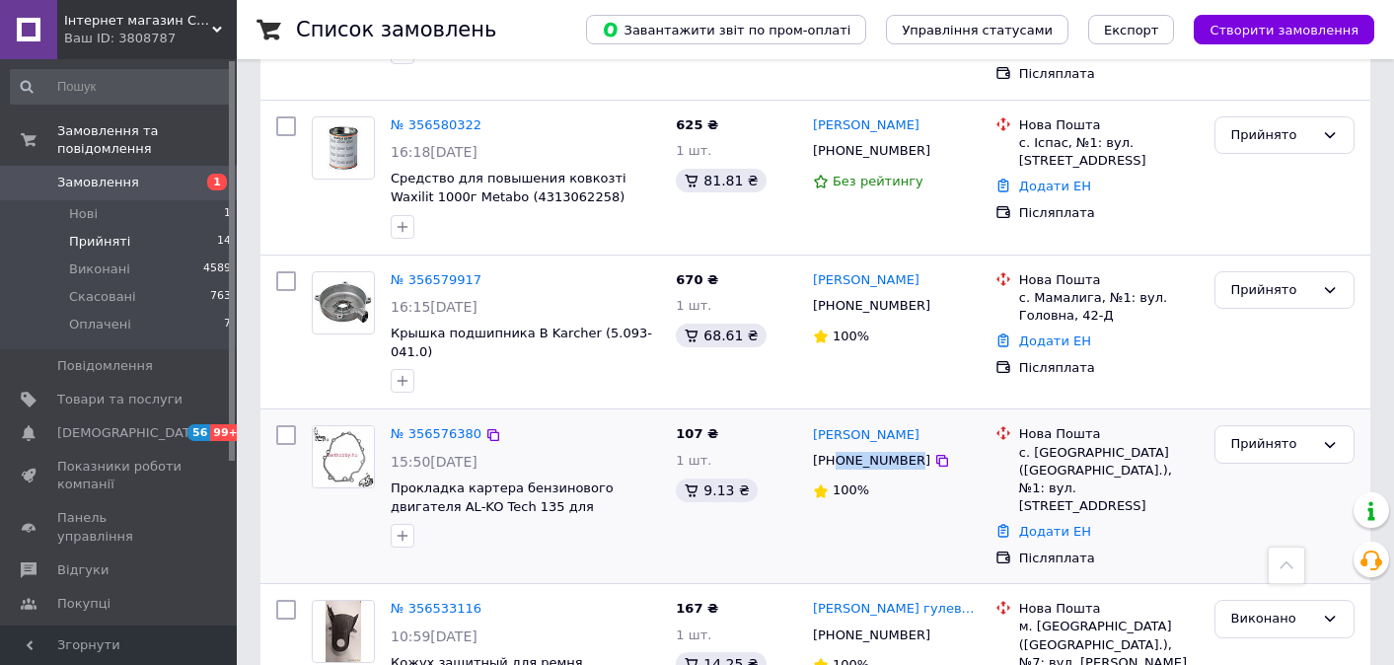
drag, startPoint x: 909, startPoint y: 393, endPoint x: 836, endPoint y: 388, distance: 73.2
click at [836, 448] on div "[PHONE_NUMBER]" at bounding box center [871, 461] width 125 height 26
copy div "0954100121"
click at [1050, 524] on link "Додати ЕН" at bounding box center [1055, 531] width 72 height 15
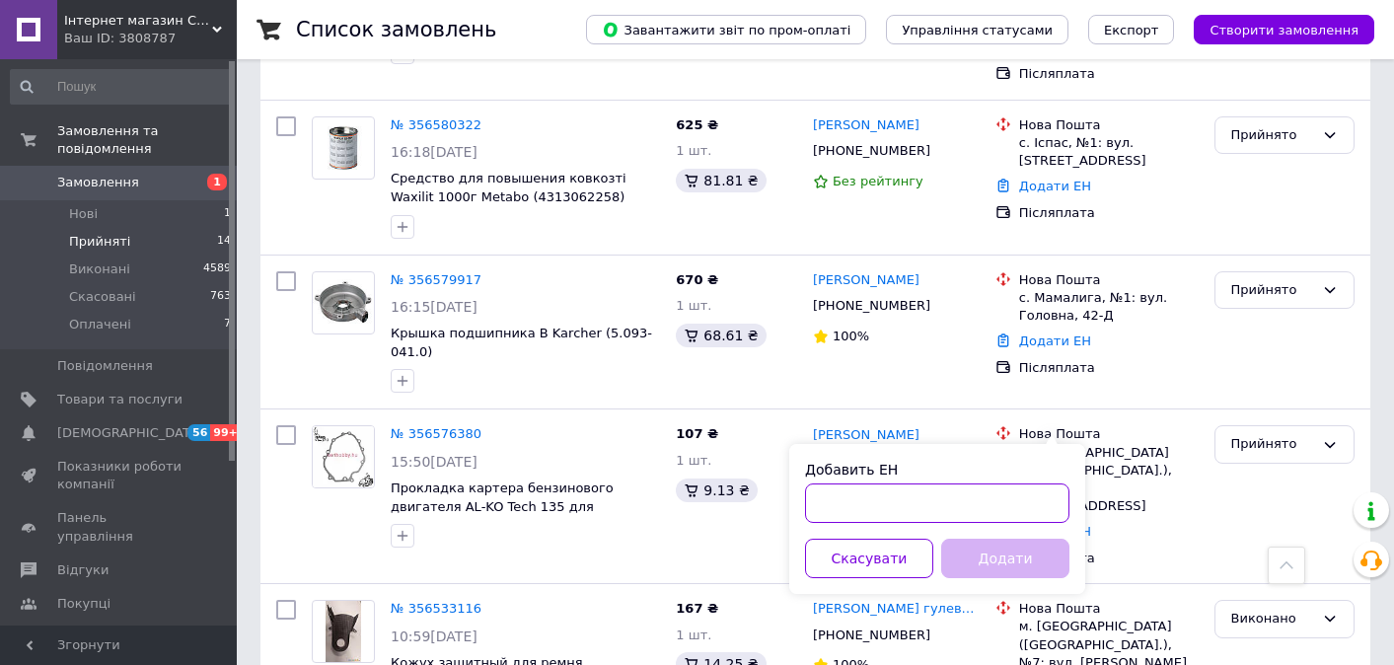
click at [881, 491] on input "Добавить ЕН" at bounding box center [937, 502] width 264 height 39
paste input "20451225066146"
type input "20451225066146"
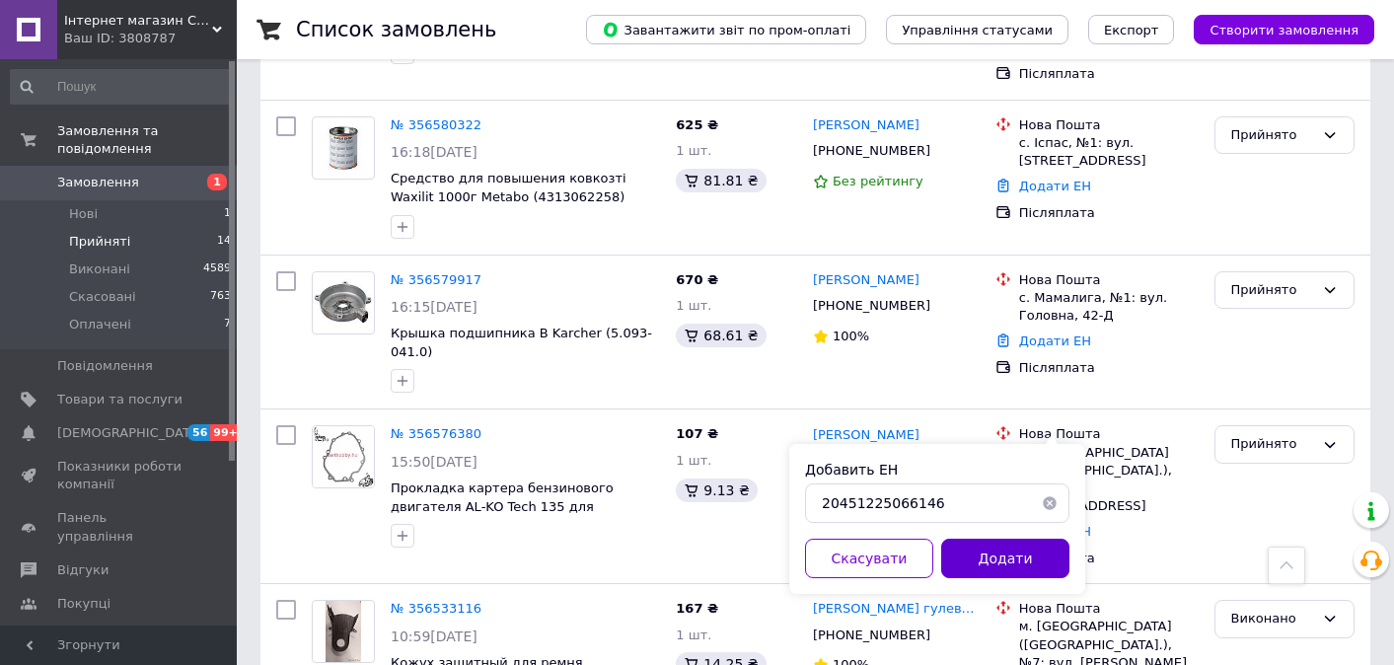
click at [961, 549] on button "Додати" at bounding box center [1005, 558] width 128 height 39
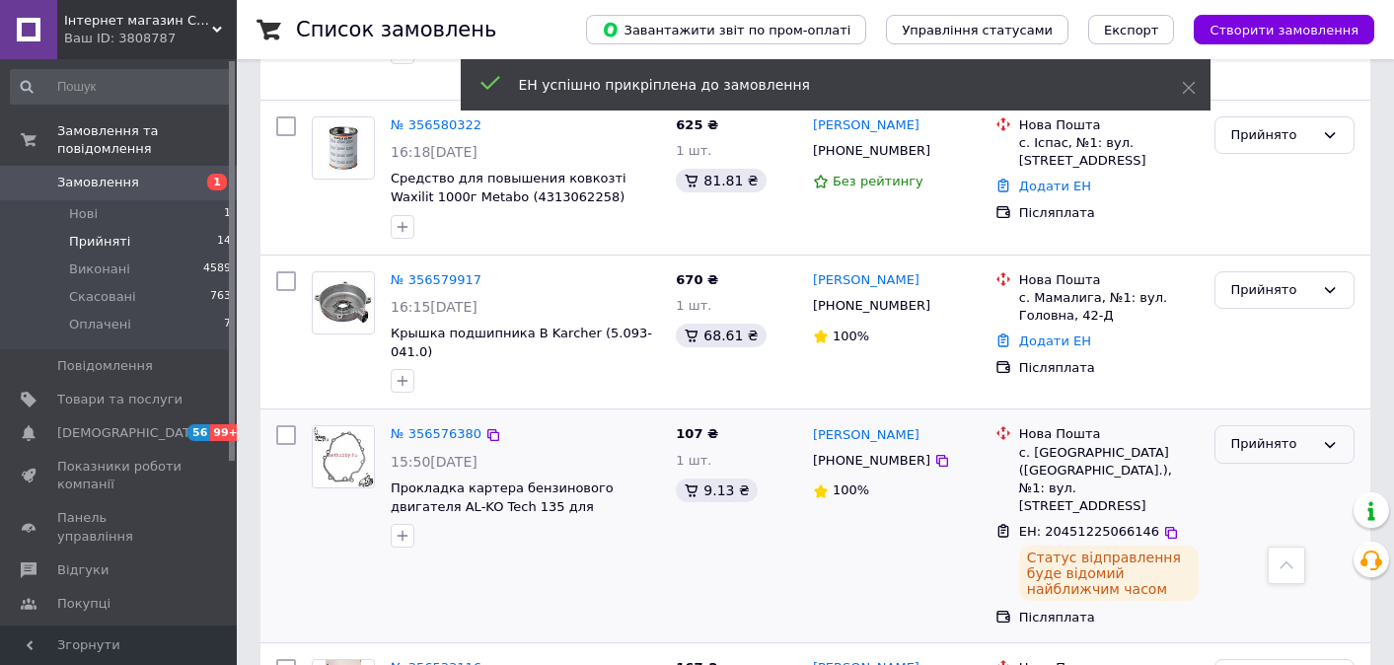
click at [1294, 434] on div "Прийнято" at bounding box center [1272, 444] width 83 height 21
click at [1288, 468] on li "Виконано" at bounding box center [1284, 486] width 138 height 36
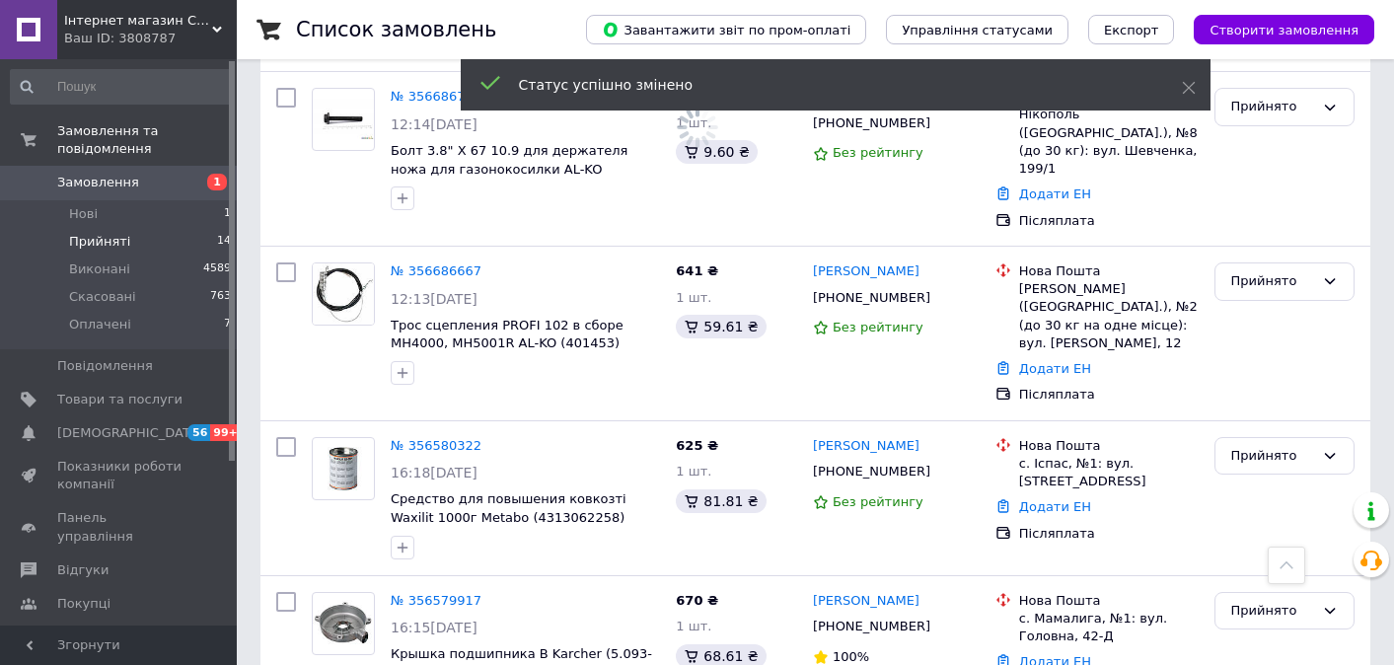
scroll to position [1167, 0]
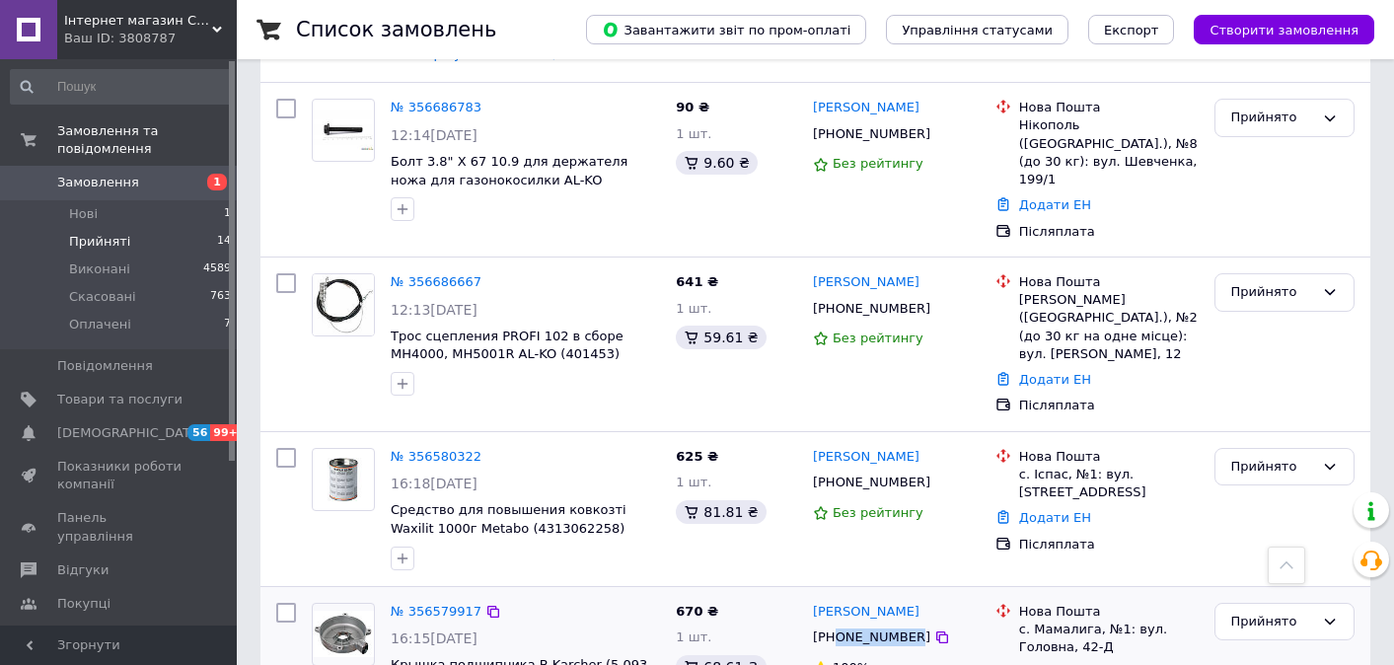
drag, startPoint x: 911, startPoint y: 565, endPoint x: 835, endPoint y: 560, distance: 76.1
click at [835, 624] on div "[PHONE_NUMBER]" at bounding box center [871, 637] width 125 height 26
drag, startPoint x: 913, startPoint y: 409, endPoint x: 837, endPoint y: 413, distance: 76.1
click at [837, 471] on div "[PHONE_NUMBER]" at bounding box center [896, 482] width 171 height 22
click at [1066, 510] on link "Додати ЕН" at bounding box center [1055, 517] width 72 height 15
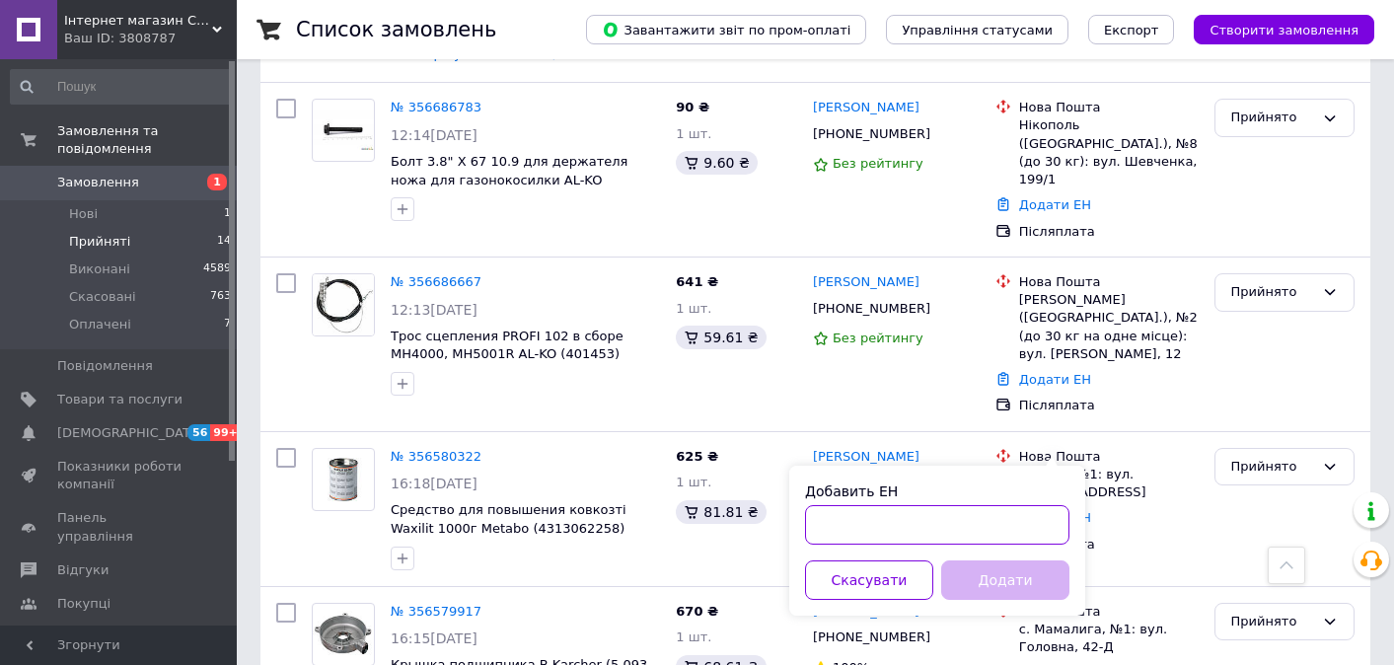
click at [976, 526] on input "Добавить ЕН" at bounding box center [937, 524] width 264 height 39
paste input "20451225150677"
type input "20451225150677"
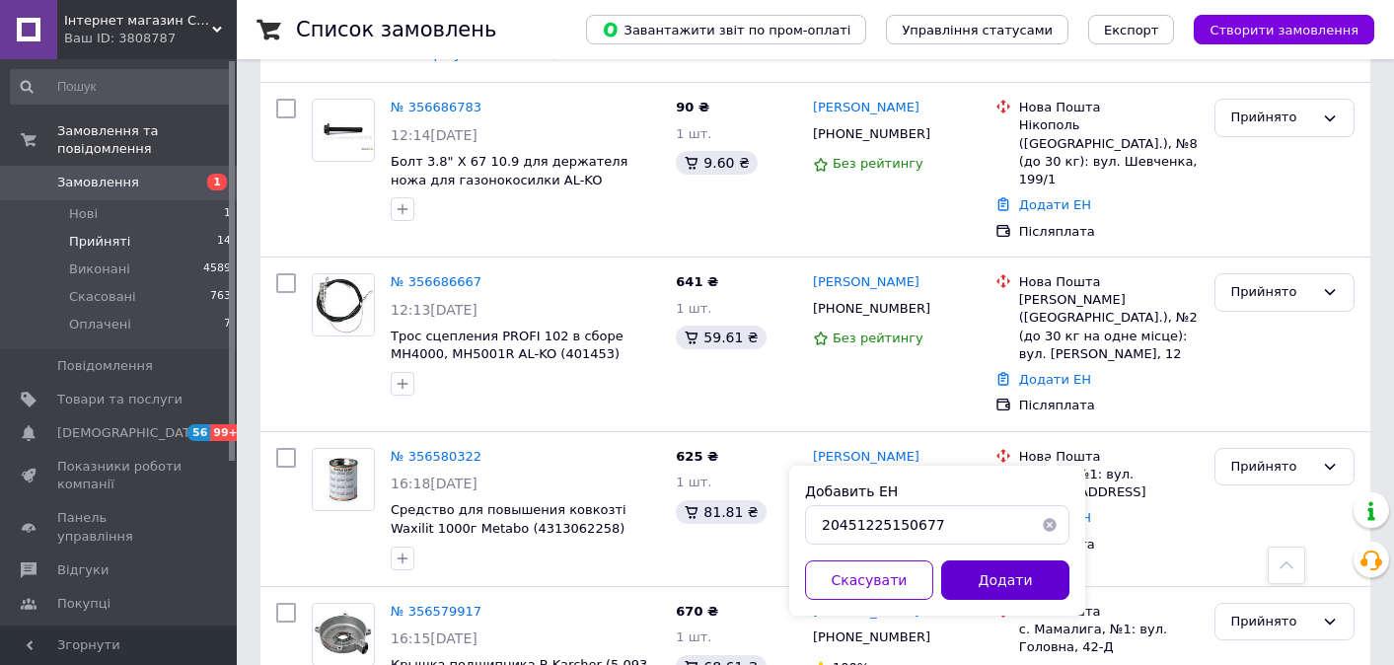
click at [1004, 569] on button "Додати" at bounding box center [1005, 579] width 128 height 39
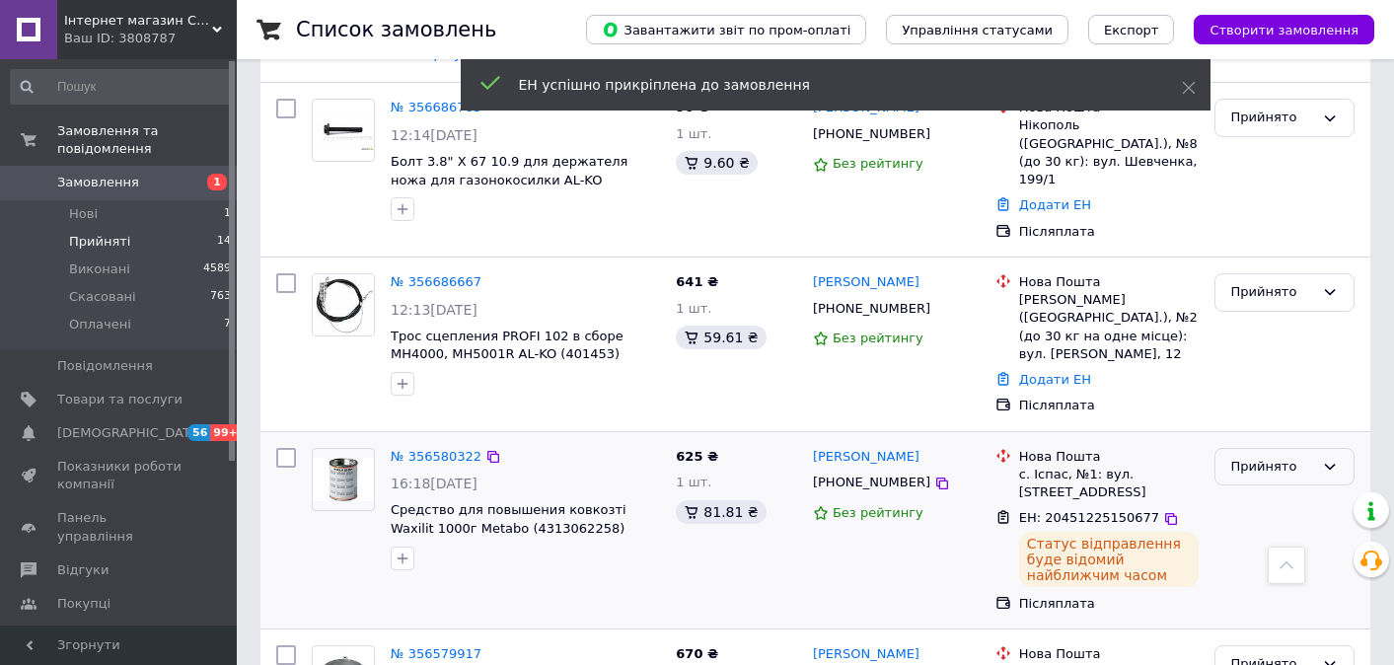
click at [1281, 448] on div "Прийнято" at bounding box center [1284, 467] width 140 height 38
click at [1264, 489] on li "Виконано" at bounding box center [1284, 507] width 138 height 36
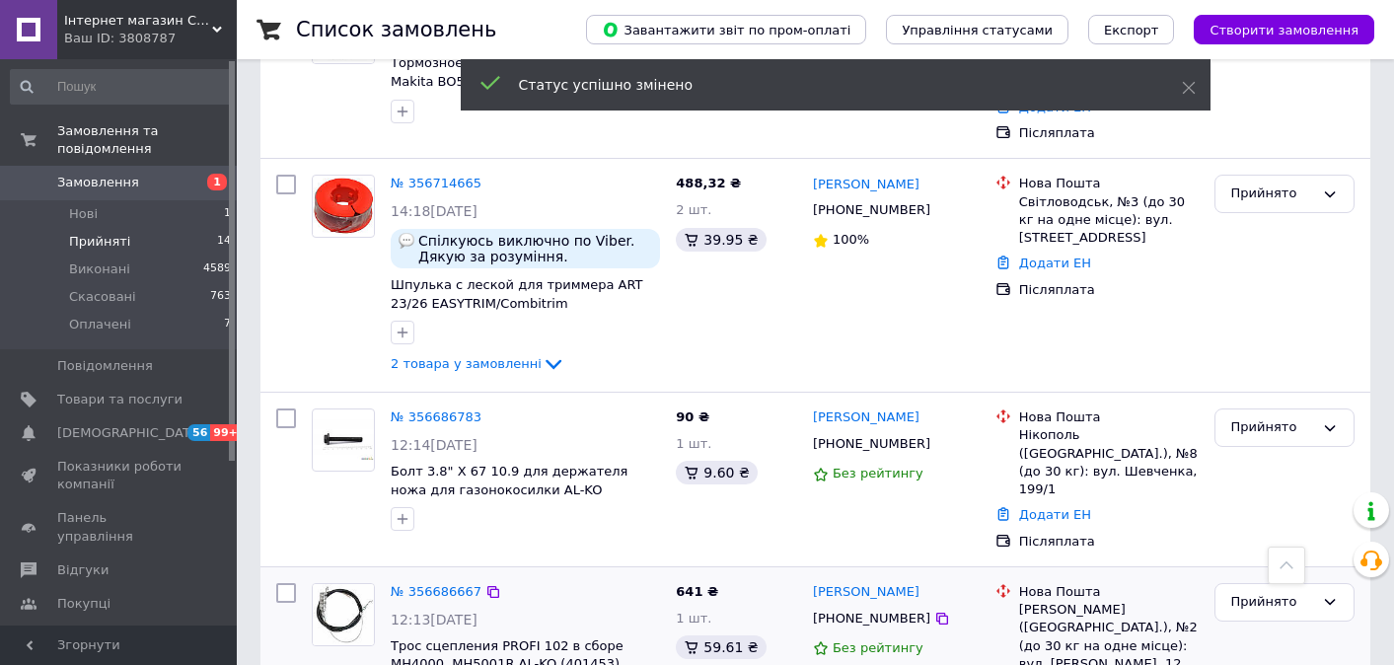
scroll to position [855, 0]
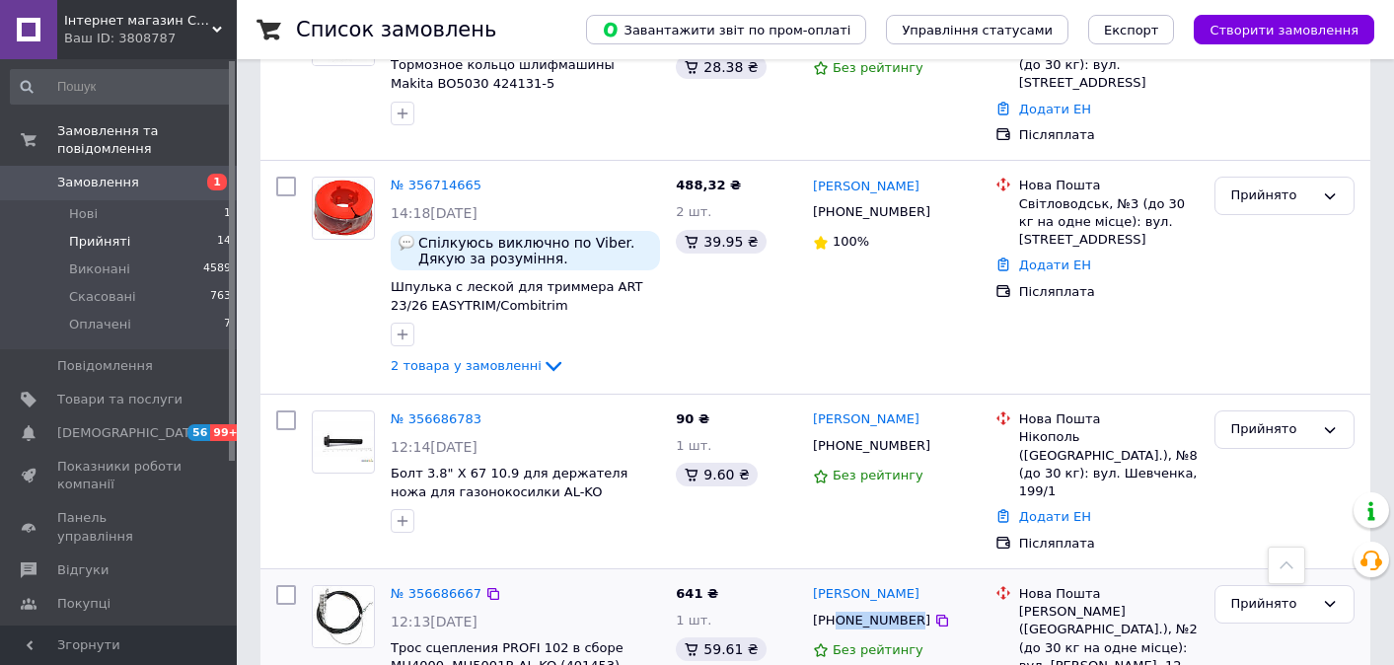
drag, startPoint x: 914, startPoint y: 546, endPoint x: 835, endPoint y: 548, distance: 78.9
click at [835, 608] on div "[PHONE_NUMBER]" at bounding box center [871, 621] width 125 height 26
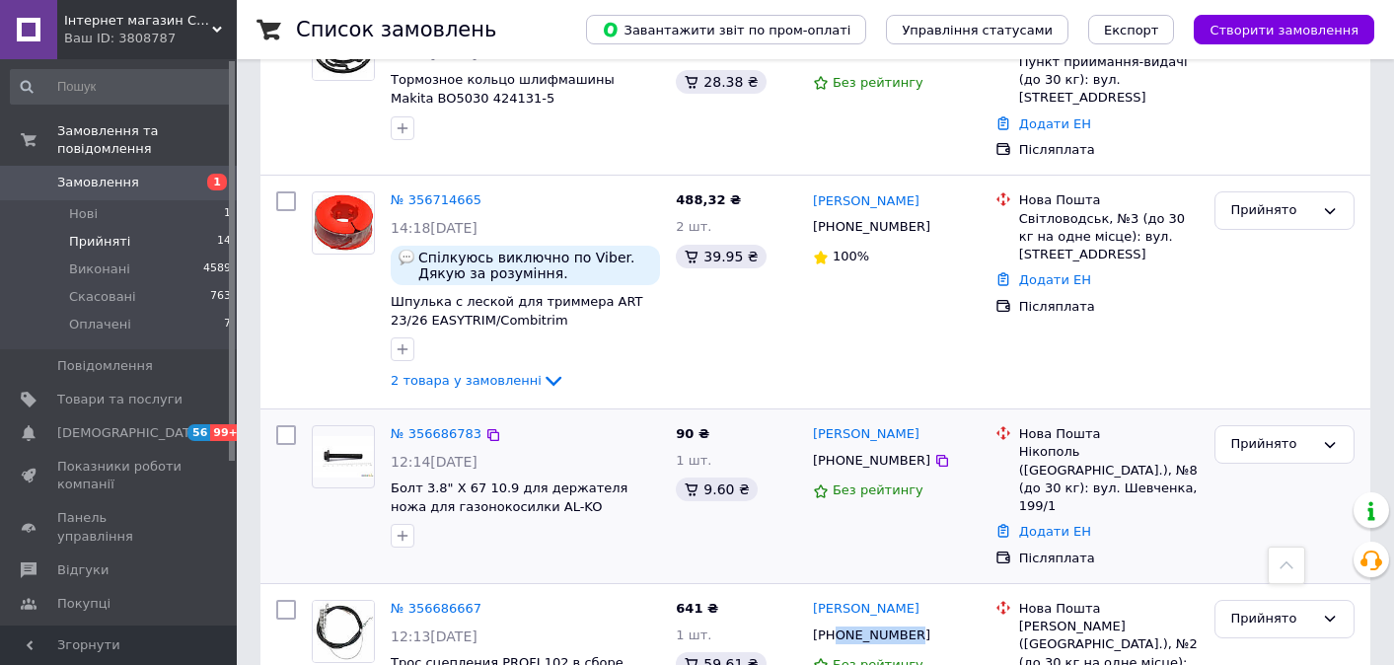
scroll to position [839, 0]
drag, startPoint x: 912, startPoint y: 408, endPoint x: 836, endPoint y: 406, distance: 76.0
click at [836, 449] on div "[PHONE_NUMBER]" at bounding box center [871, 462] width 125 height 26
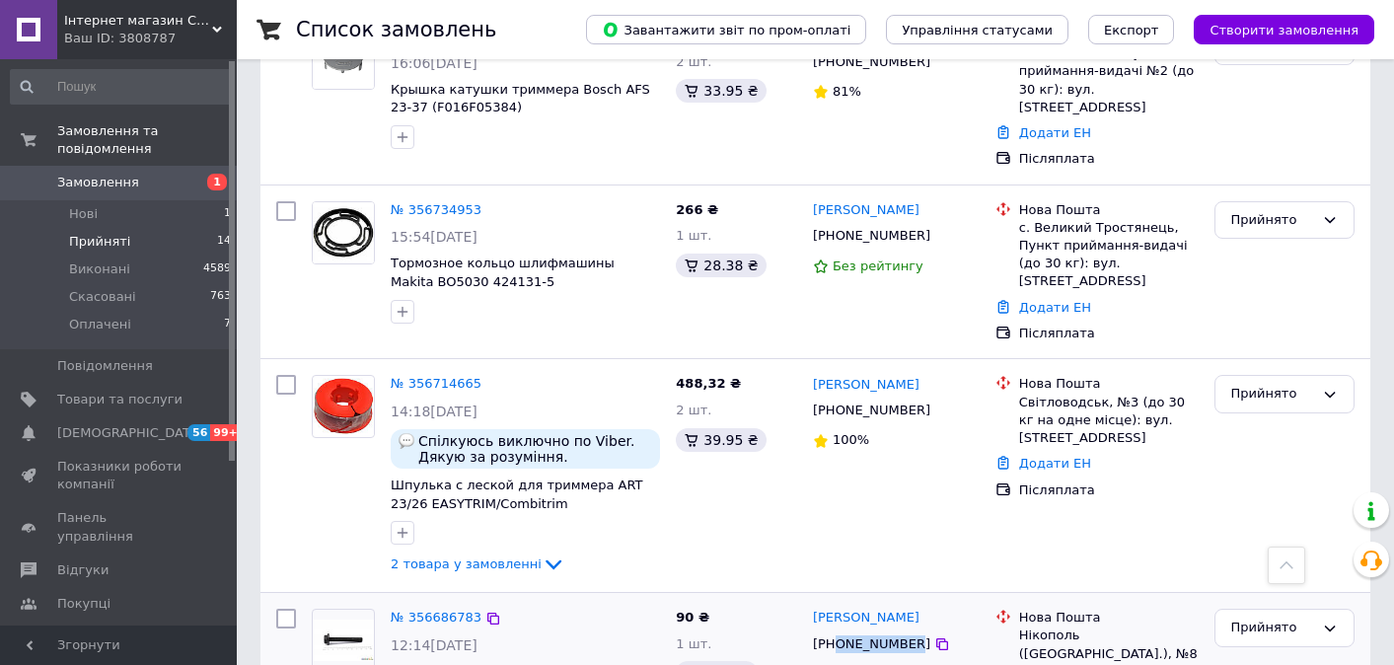
scroll to position [566, 0]
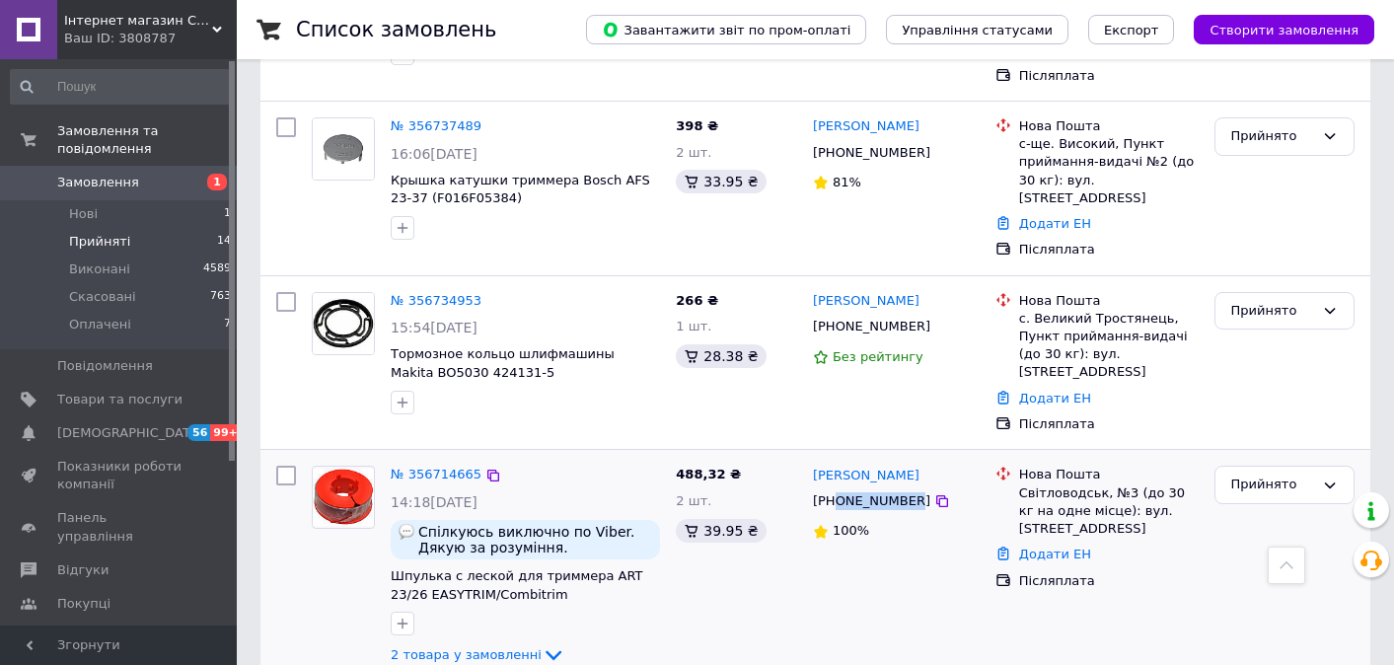
drag, startPoint x: 915, startPoint y: 448, endPoint x: 839, endPoint y: 448, distance: 75.9
click at [839, 488] on div "[PHONE_NUMBER]" at bounding box center [871, 501] width 125 height 26
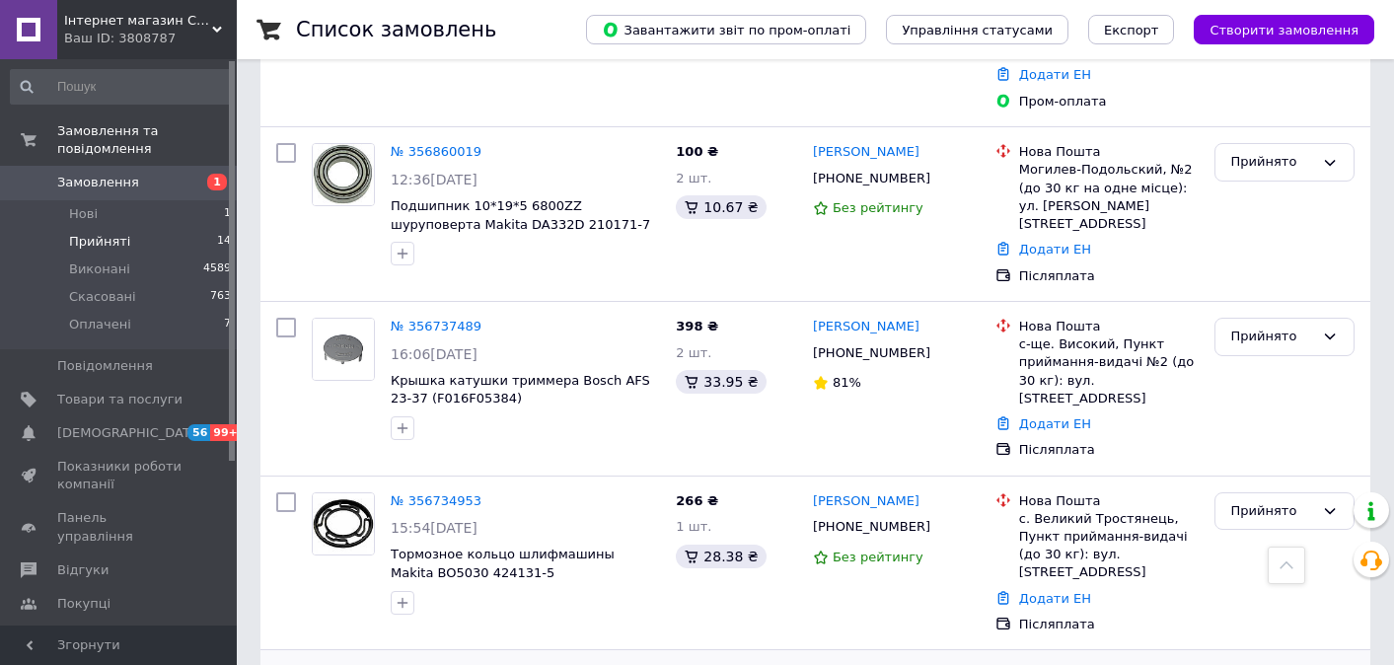
scroll to position [290, 0]
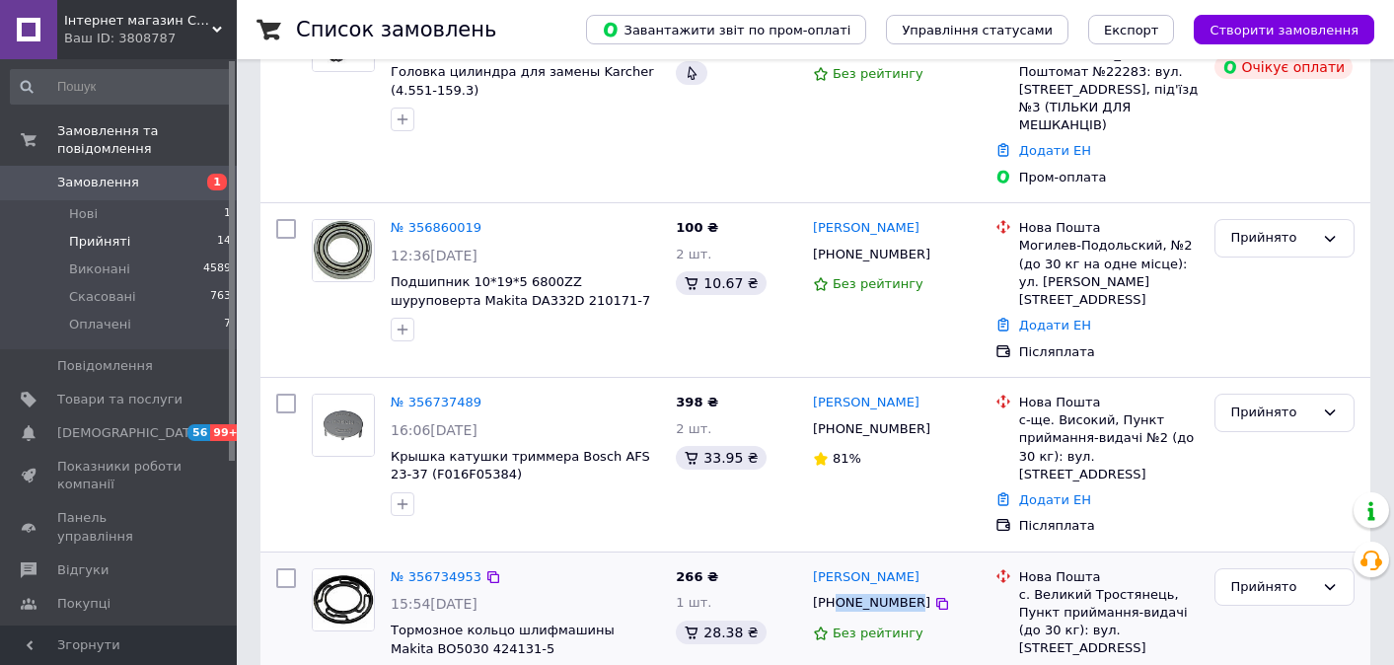
drag, startPoint x: 914, startPoint y: 549, endPoint x: 838, endPoint y: 548, distance: 76.0
click at [838, 590] on div "[PHONE_NUMBER]" at bounding box center [871, 603] width 125 height 26
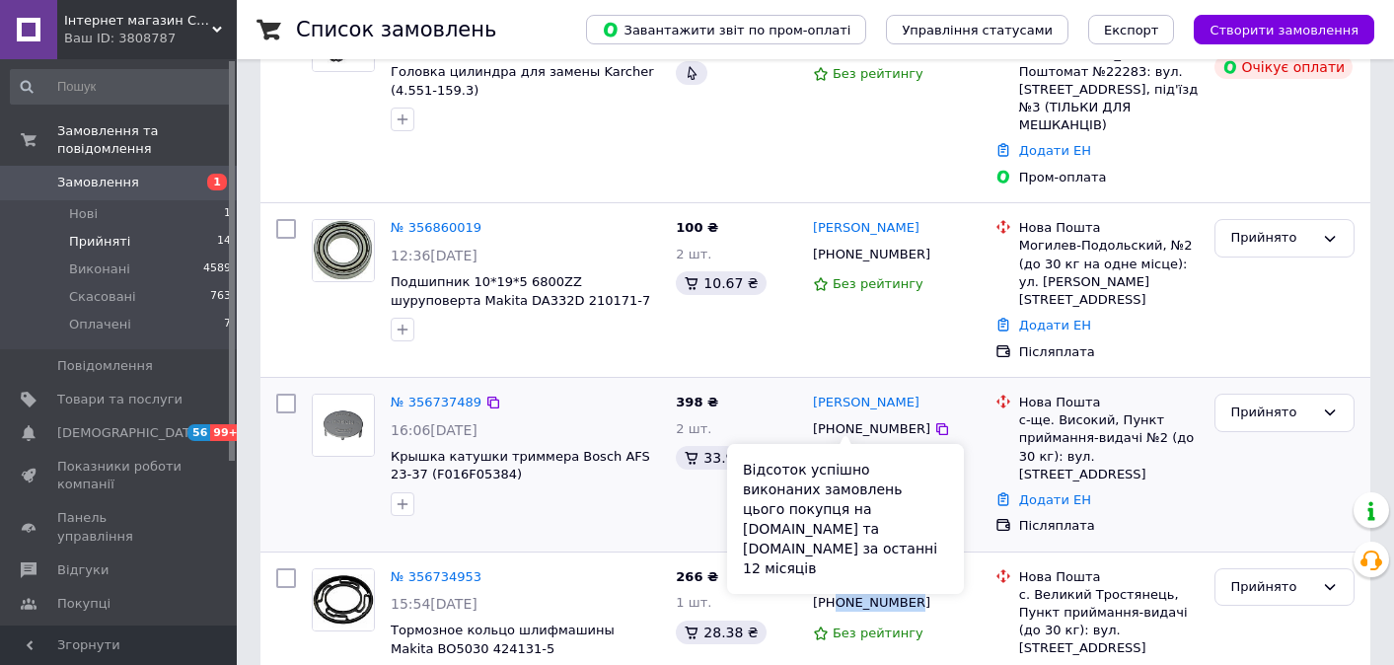
scroll to position [260, 0]
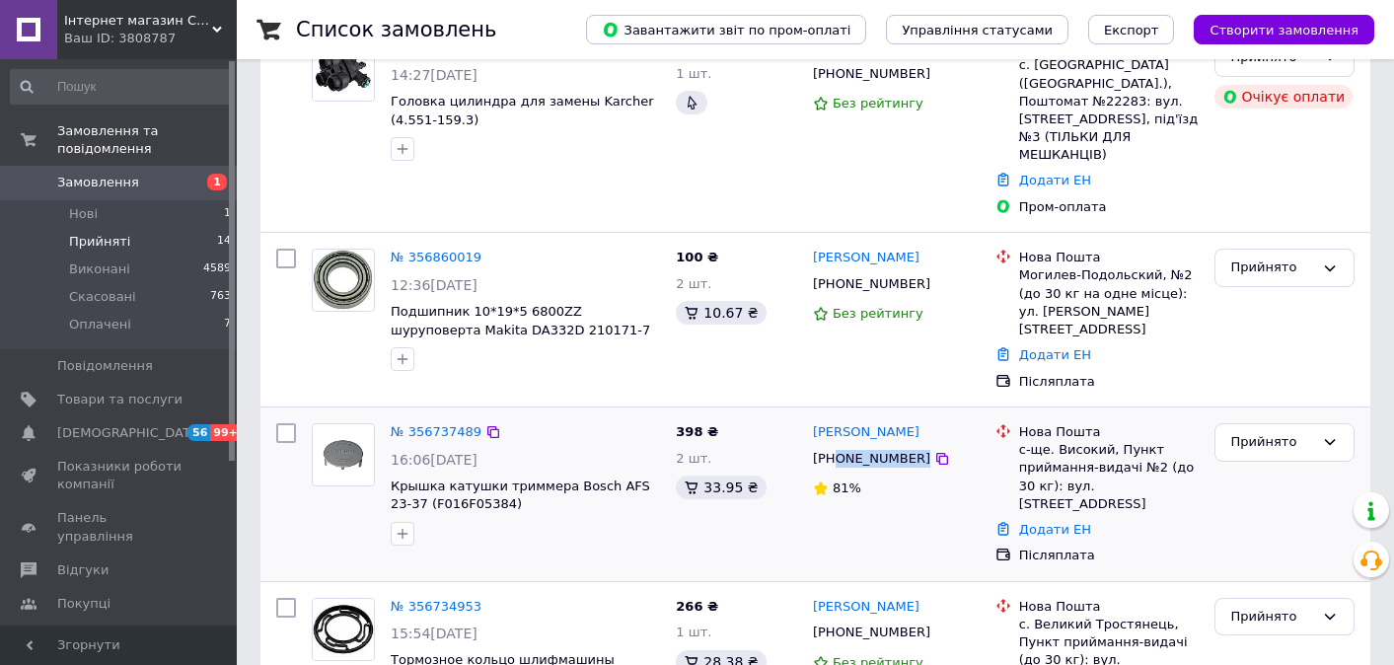
drag, startPoint x: 918, startPoint y: 429, endPoint x: 837, endPoint y: 420, distance: 81.4
click at [837, 448] on div "[PHONE_NUMBER]" at bounding box center [896, 459] width 171 height 22
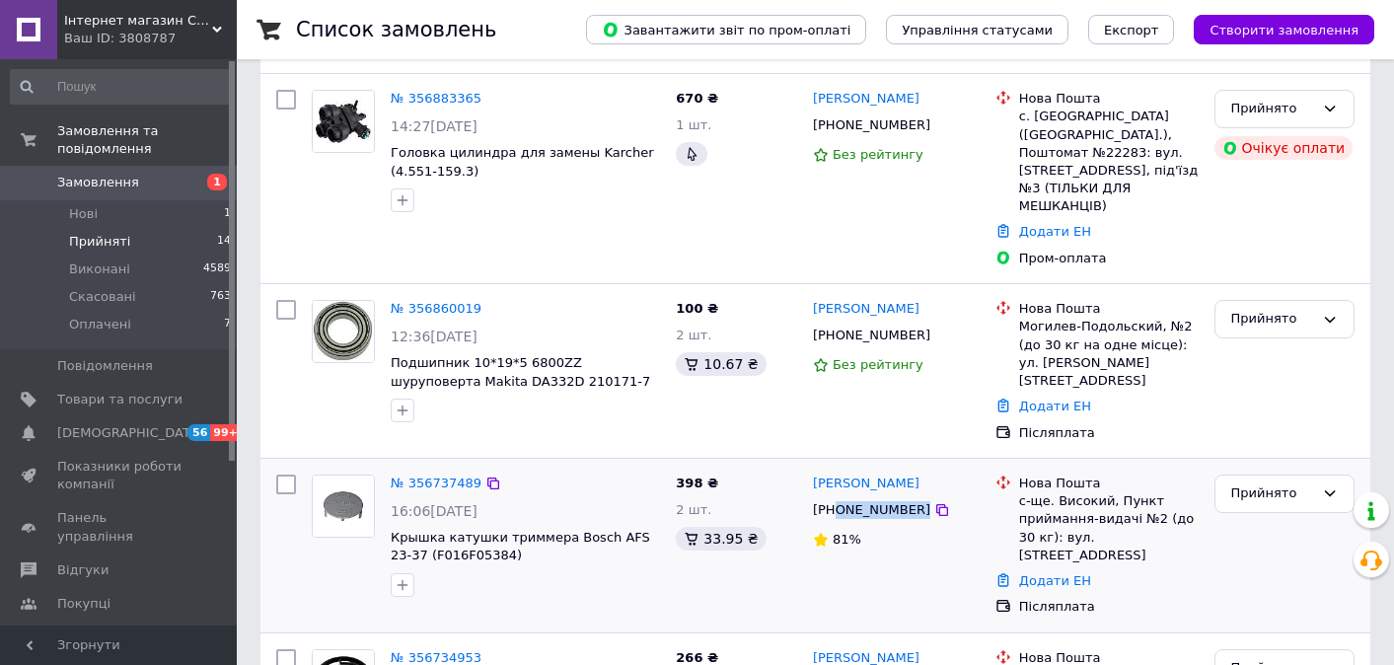
scroll to position [183, 0]
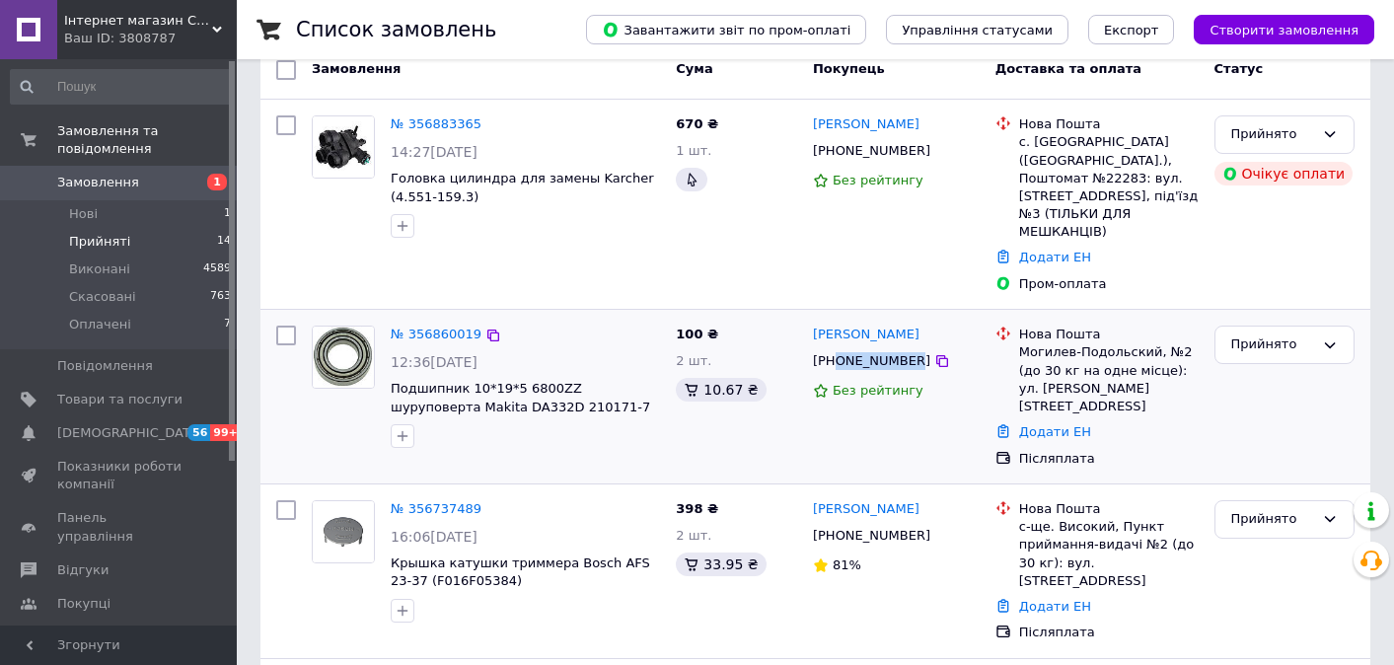
drag, startPoint x: 914, startPoint y: 345, endPoint x: 836, endPoint y: 343, distance: 77.9
click at [836, 348] on div "[PHONE_NUMBER]" at bounding box center [871, 361] width 125 height 26
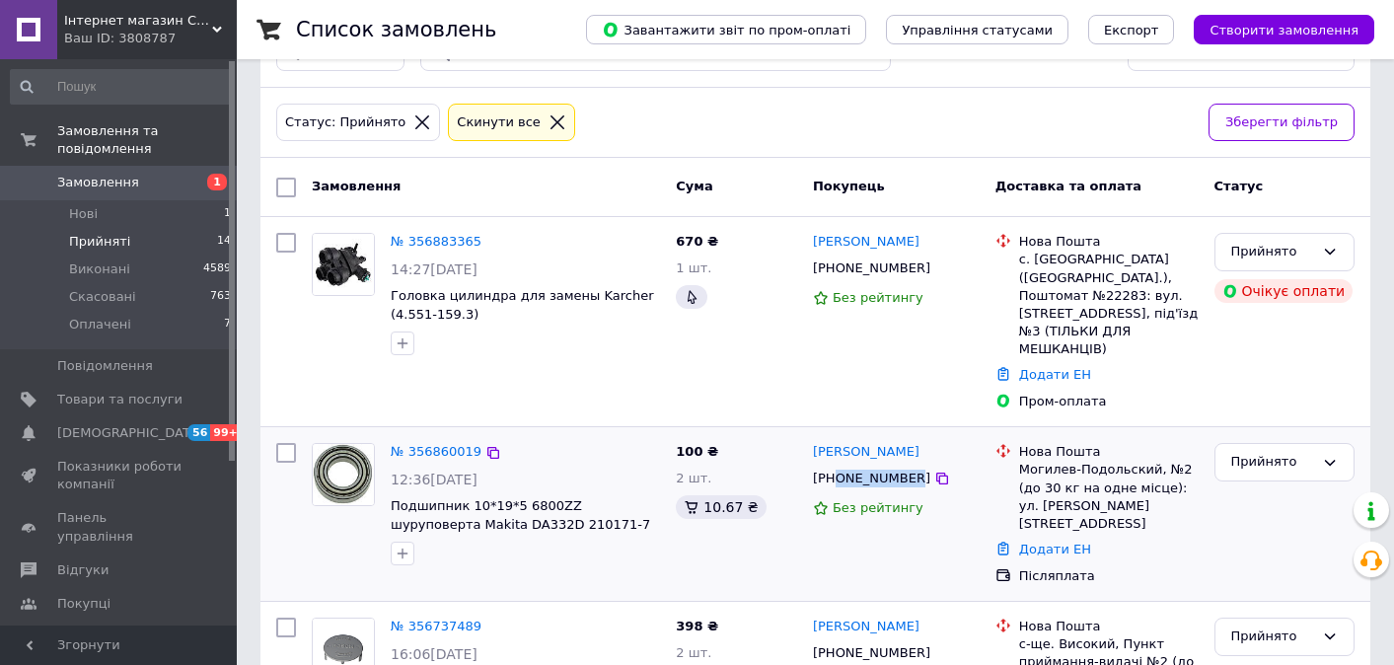
scroll to position [46, 0]
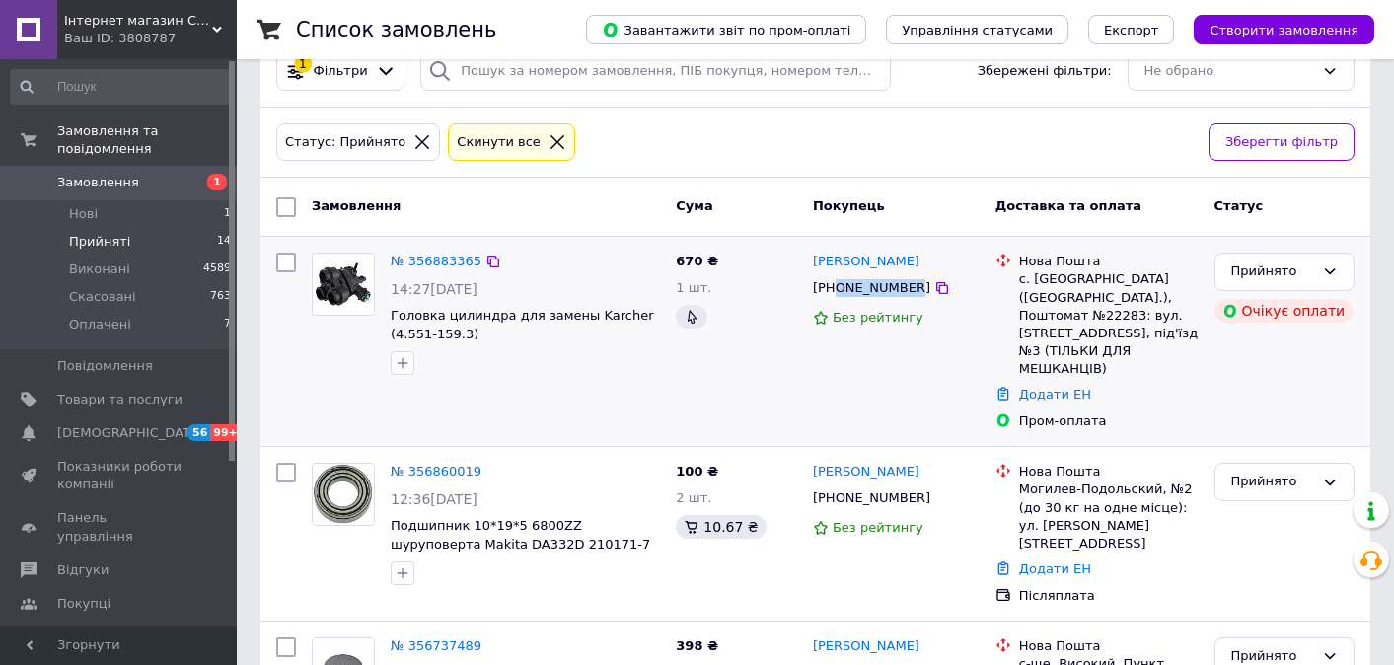
drag, startPoint x: 910, startPoint y: 294, endPoint x: 837, endPoint y: 286, distance: 73.4
click at [837, 286] on div "[PHONE_NUMBER]" at bounding box center [871, 288] width 125 height 26
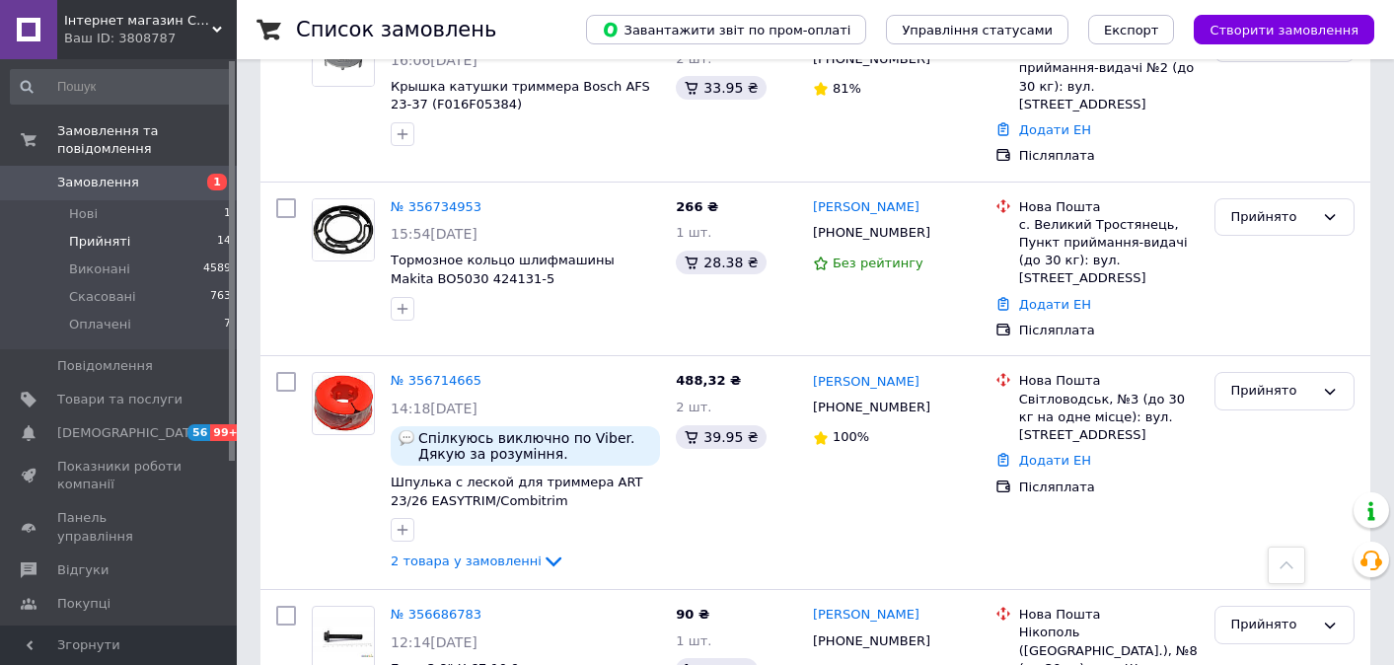
scroll to position [475, 0]
